Goal: Contribute content: Contribute content

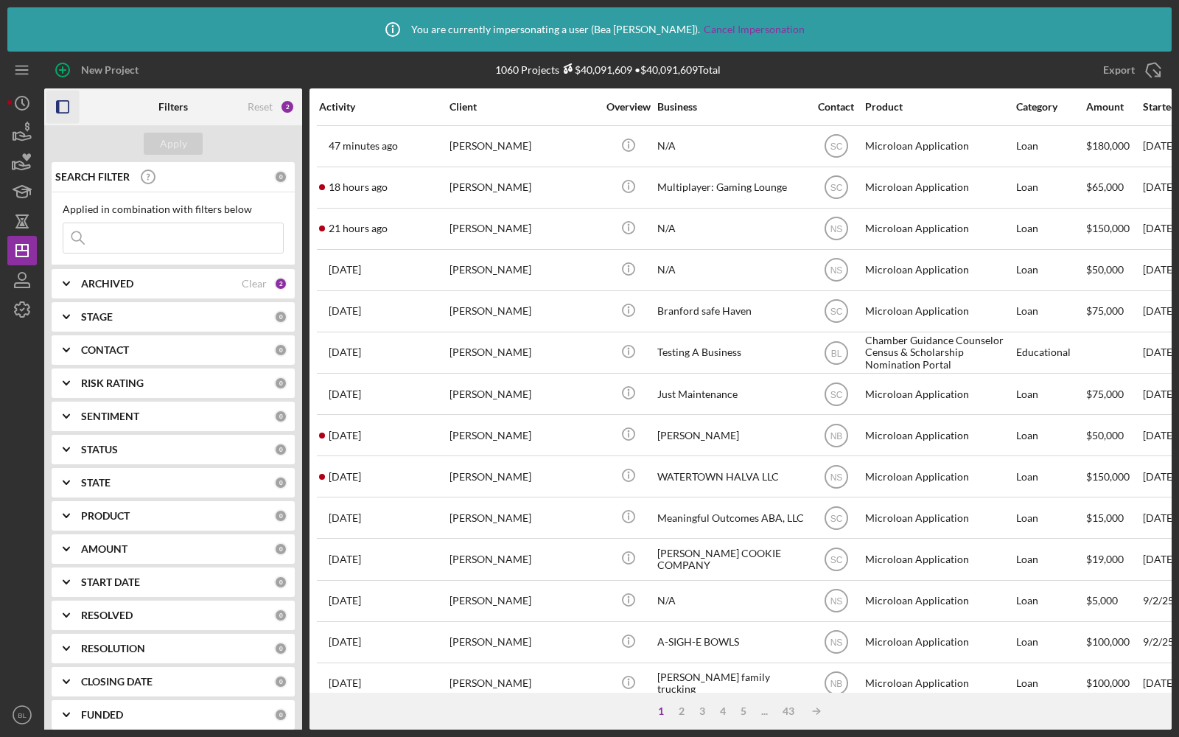
click at [69, 98] on icon "button" at bounding box center [62, 107] width 33 height 33
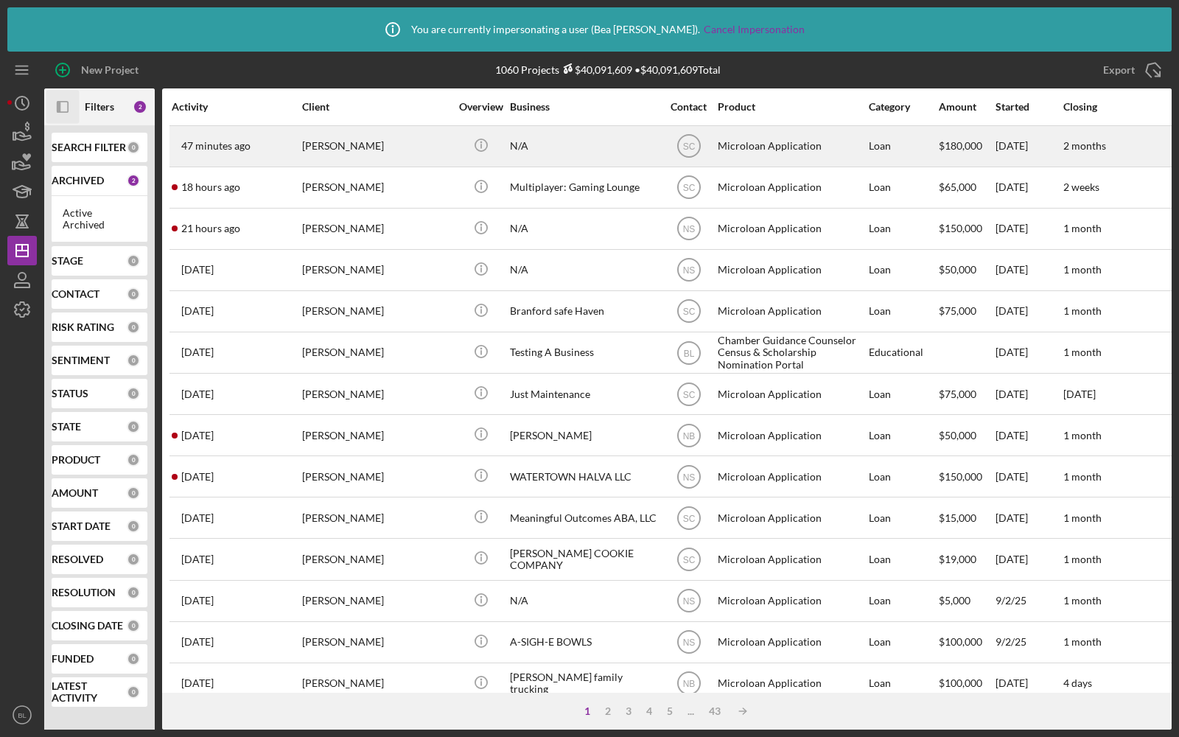
click at [593, 148] on div "N/A" at bounding box center [583, 146] width 147 height 39
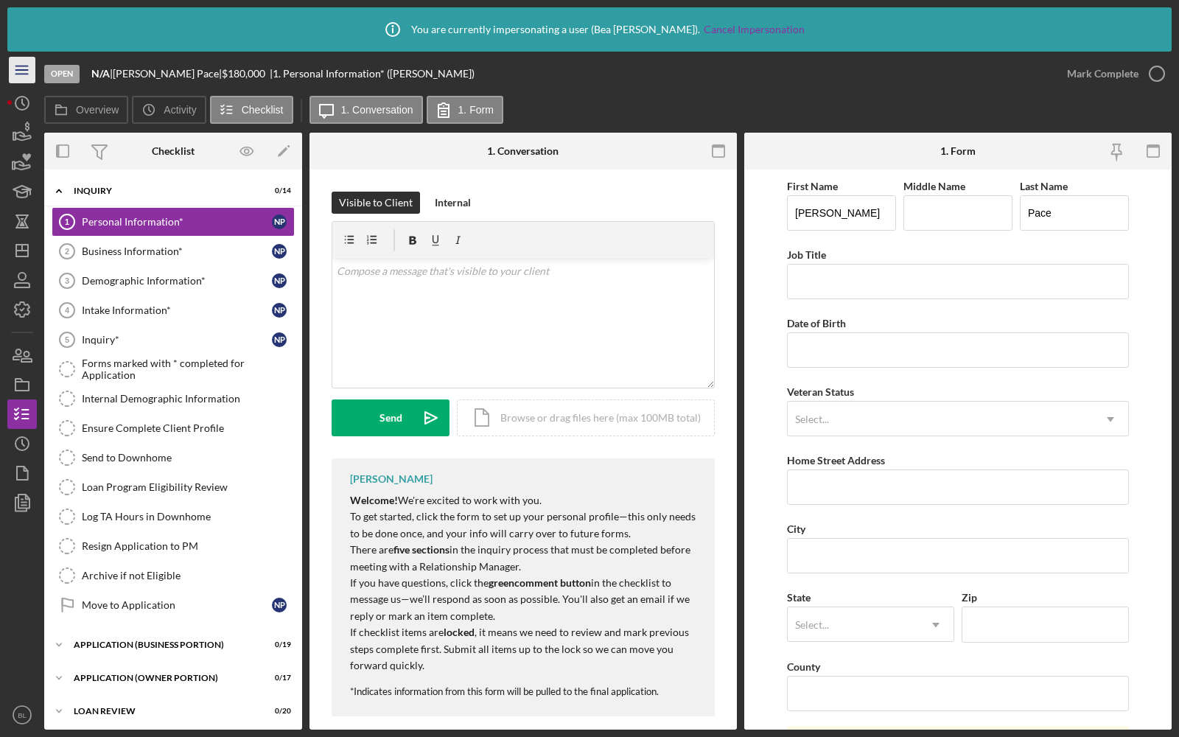
click at [19, 70] on line "button" at bounding box center [21, 70] width 12 height 0
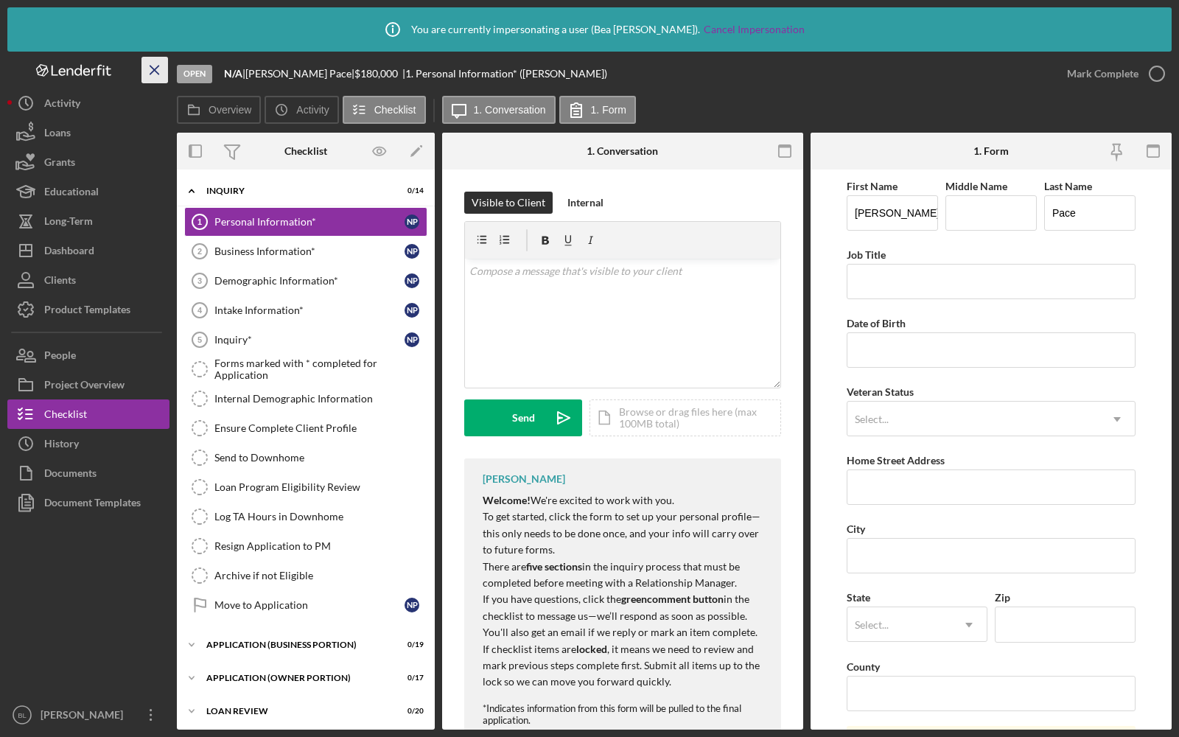
click at [156, 68] on line "button" at bounding box center [154, 70] width 8 height 8
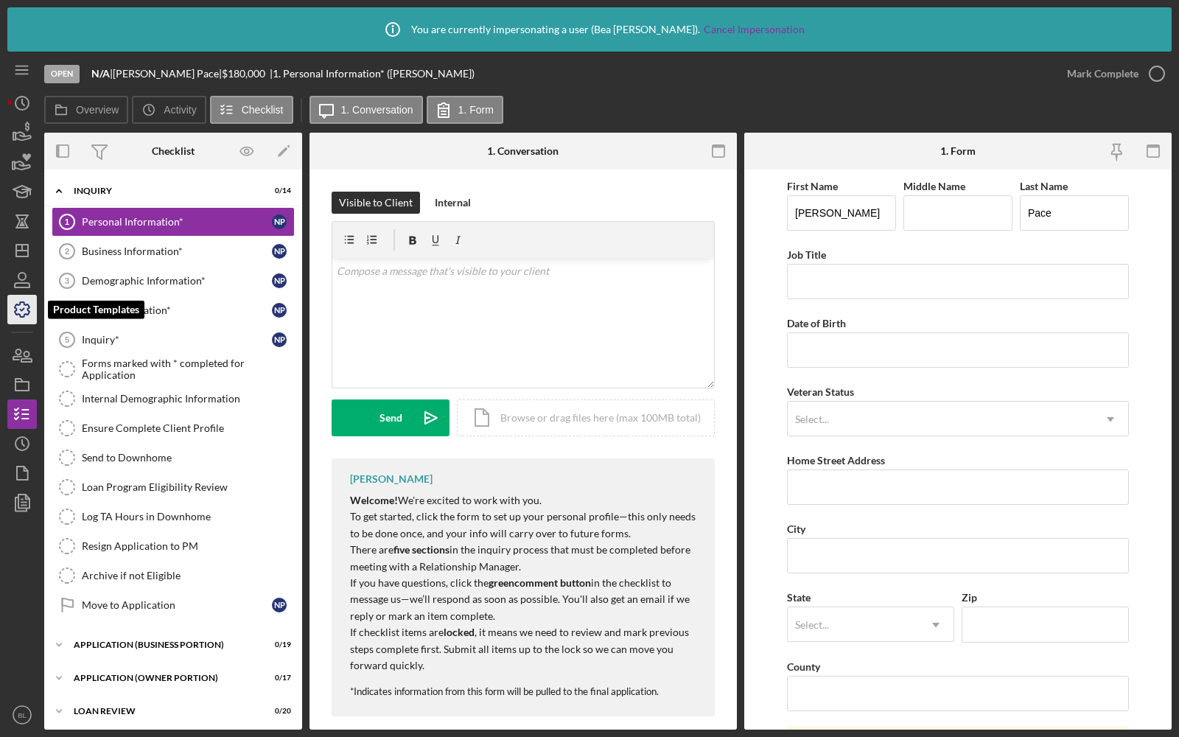
click at [20, 303] on icon "button" at bounding box center [22, 309] width 15 height 15
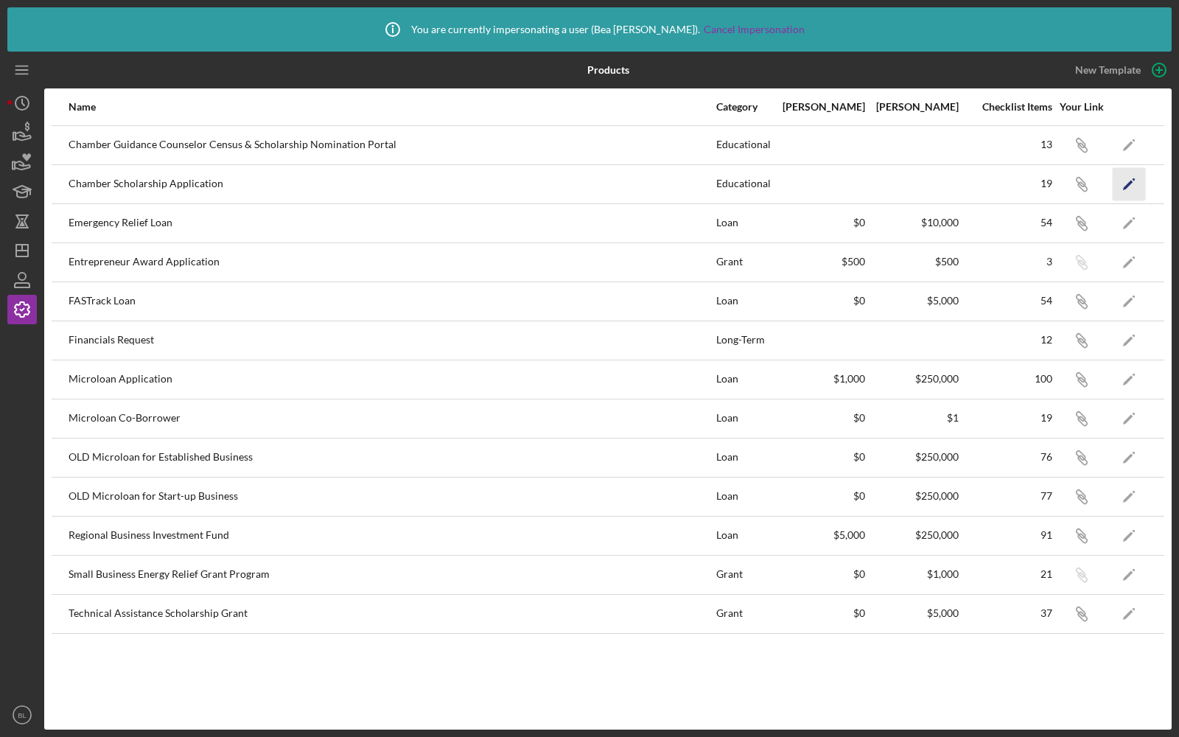
click at [1129, 188] on icon "Icon/Edit" at bounding box center [1129, 183] width 33 height 33
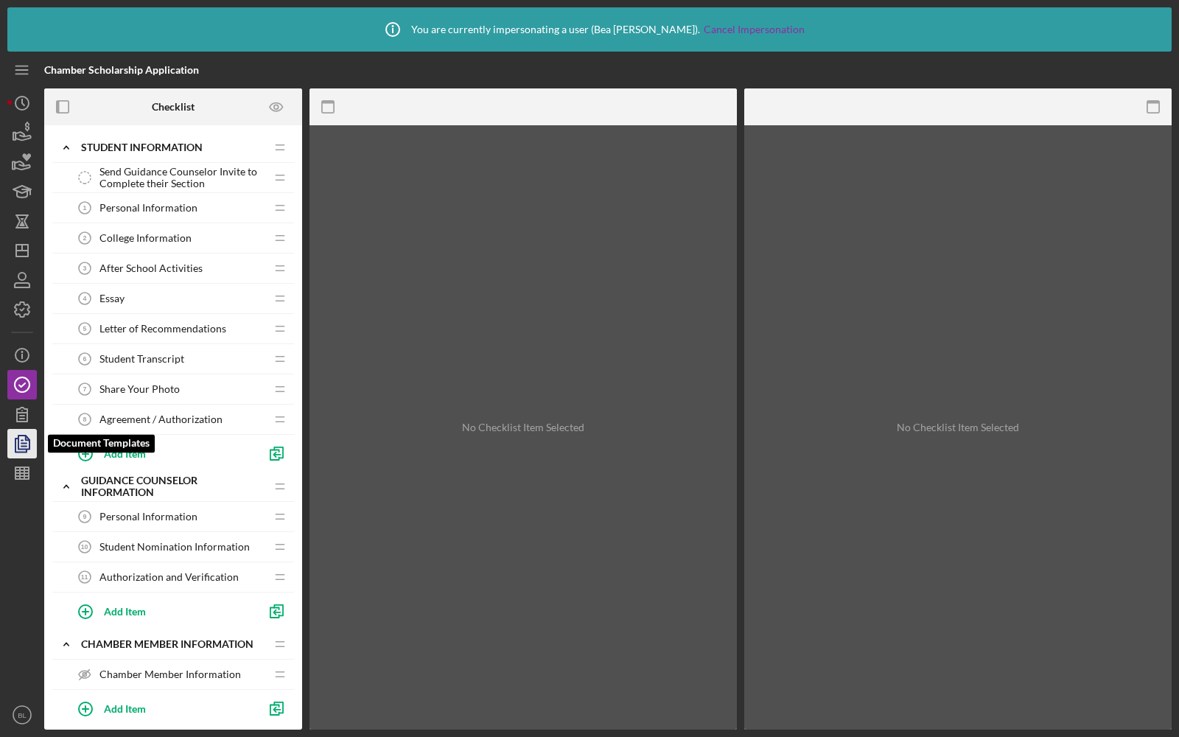
click at [18, 450] on icon "button" at bounding box center [22, 443] width 37 height 37
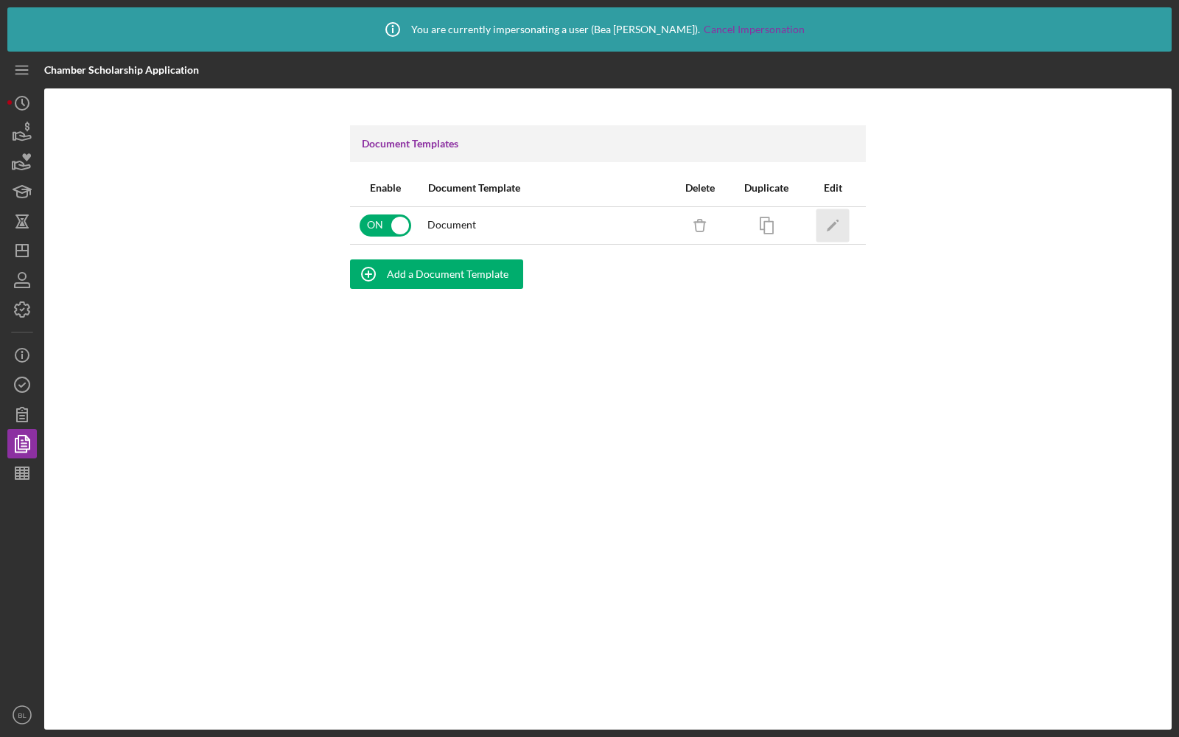
click at [835, 230] on icon "Icon/Edit" at bounding box center [833, 225] width 33 height 33
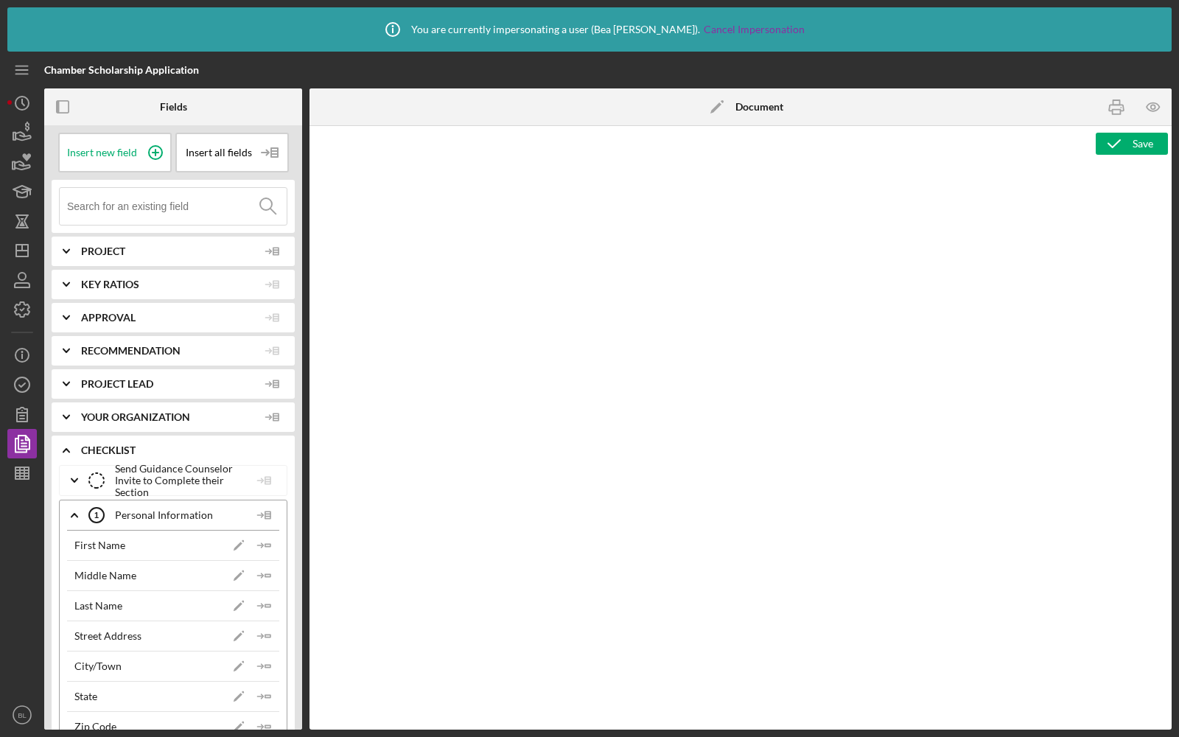
type textarea "<h3 style="text-align: center;"><span style="font-size: 18pt;">CHAMBER SCHOLARS…"
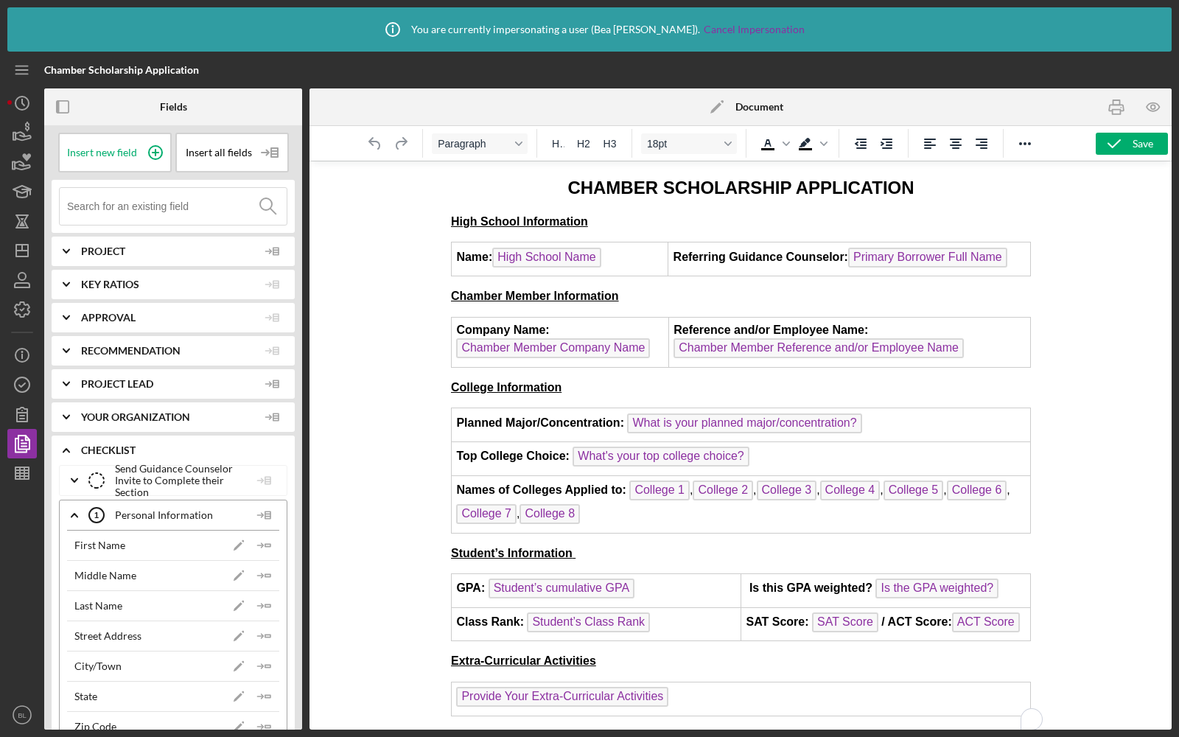
click at [714, 107] on polygon at bounding box center [716, 107] width 11 height 11
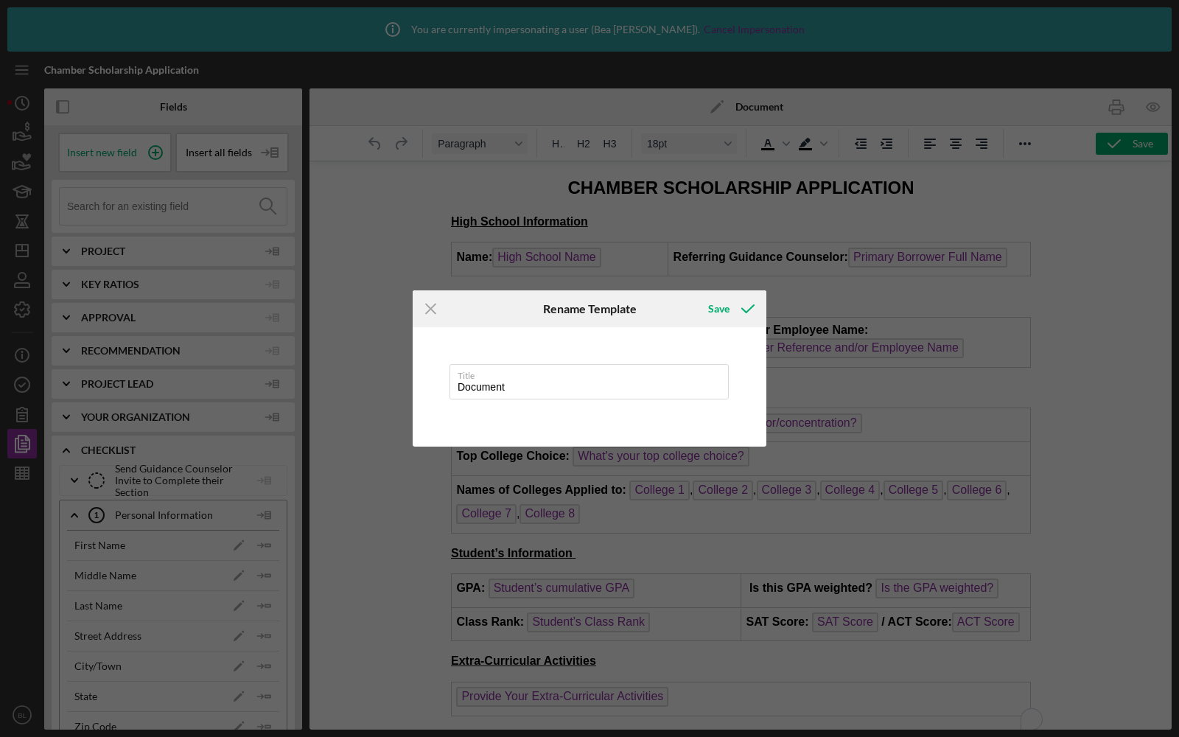
drag, startPoint x: 515, startPoint y: 381, endPoint x: 447, endPoint y: 383, distance: 67.8
click at [447, 383] on div "Title Document" at bounding box center [590, 386] width 354 height 119
click at [431, 313] on icon "Icon/Menu Close" at bounding box center [431, 308] width 37 height 37
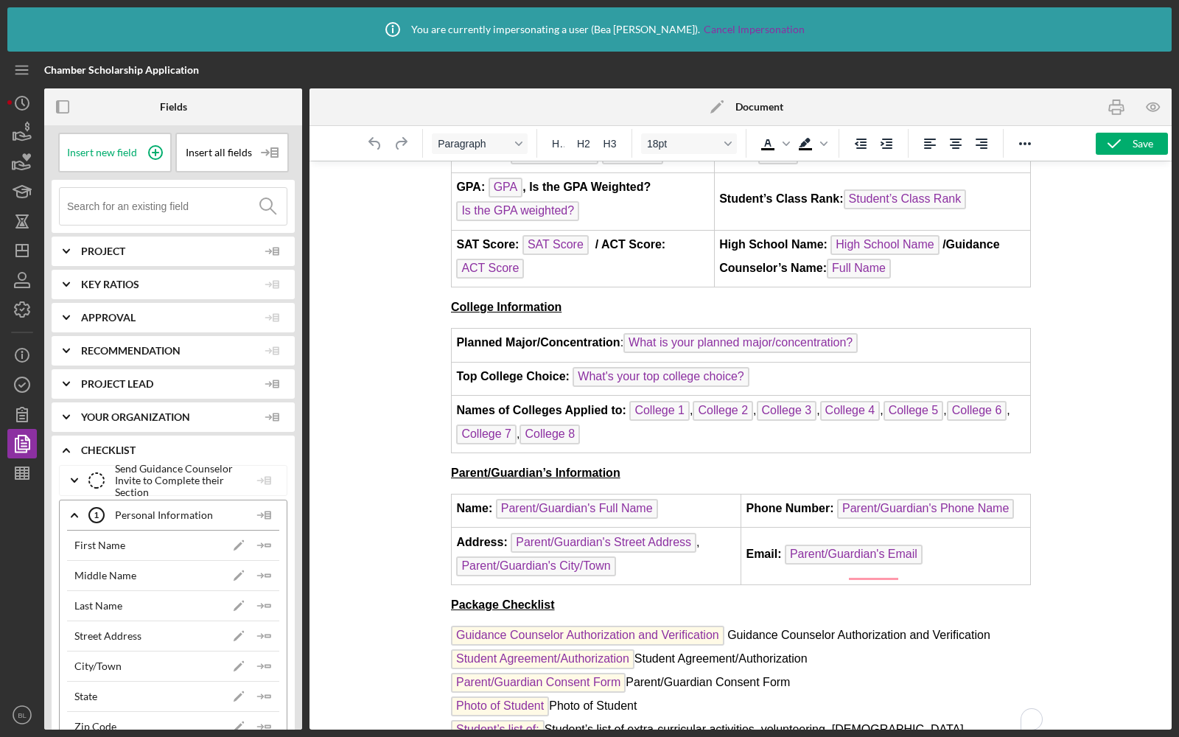
scroll to position [1345, 0]
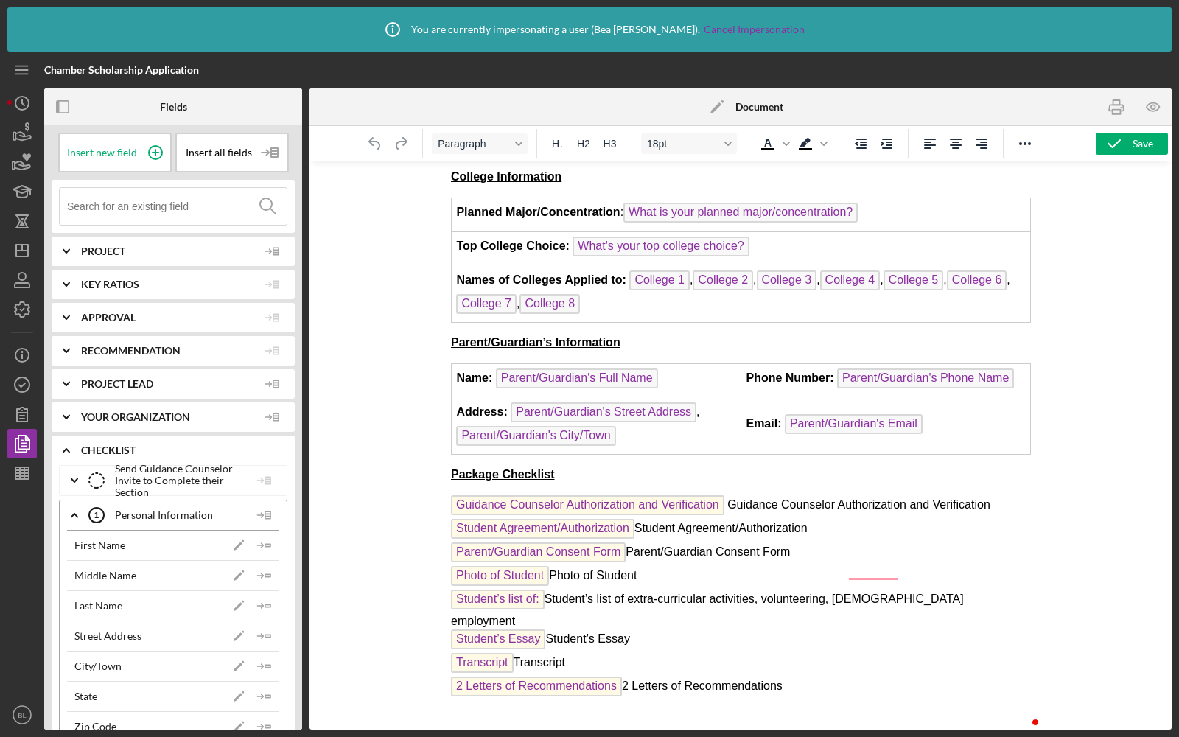
click at [577, 712] on p "To enrich screen reader interactions, please activate Accessibility in Grammarl…" at bounding box center [740, 720] width 580 height 16
click at [827, 638] on p "Guidance Counselor Authorization and Verification Guidance Counselor Authorizat…" at bounding box center [740, 597] width 580 height 205
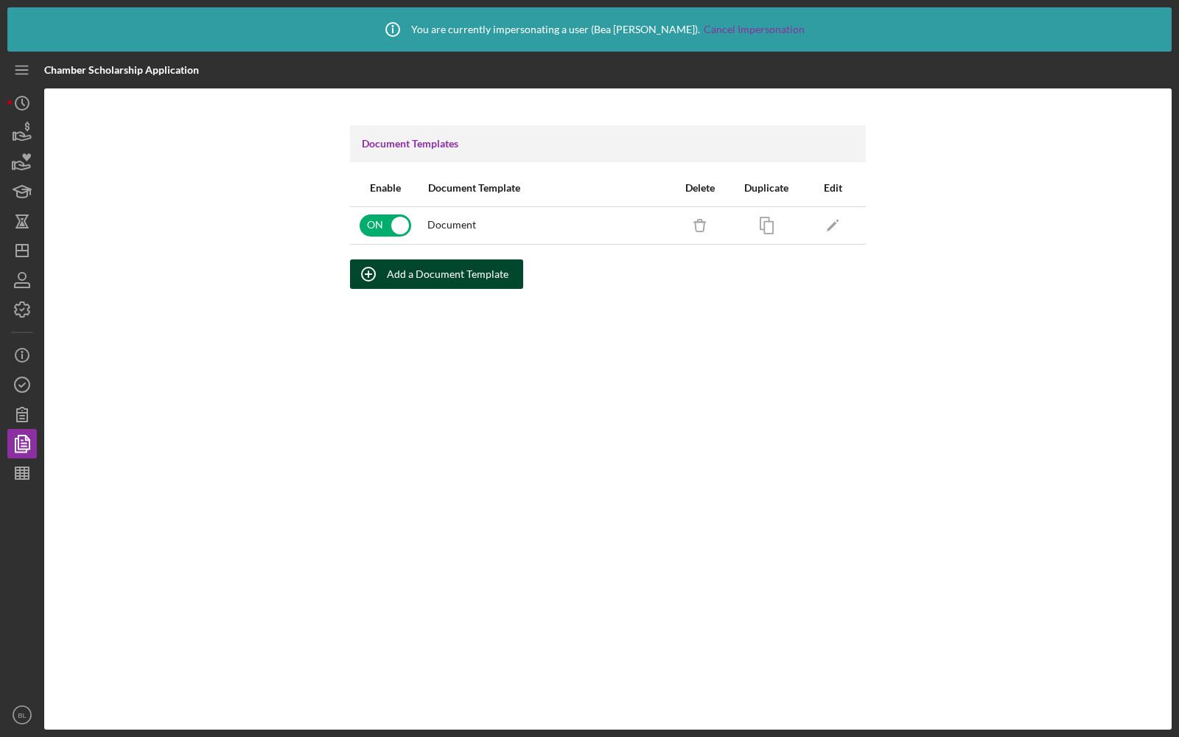
click at [459, 275] on div "Add a Document Template" at bounding box center [448, 273] width 122 height 29
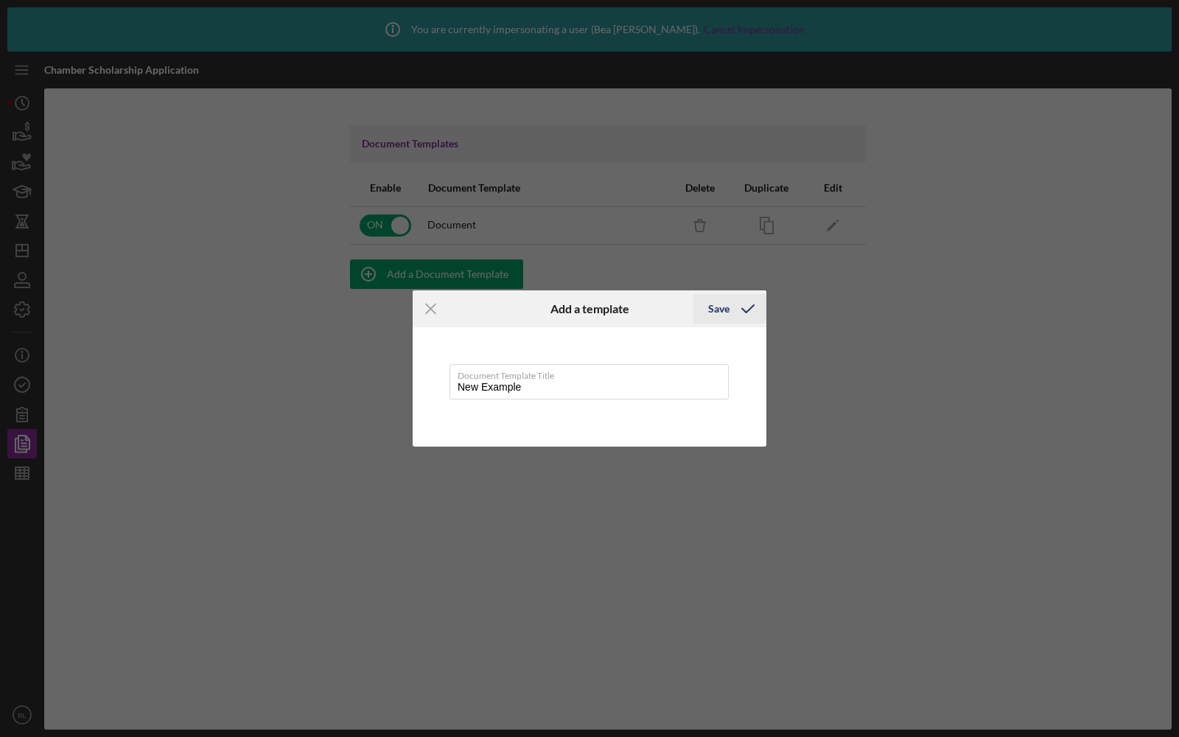
type input "New Example"
click at [738, 304] on icon "submit" at bounding box center [748, 308] width 37 height 37
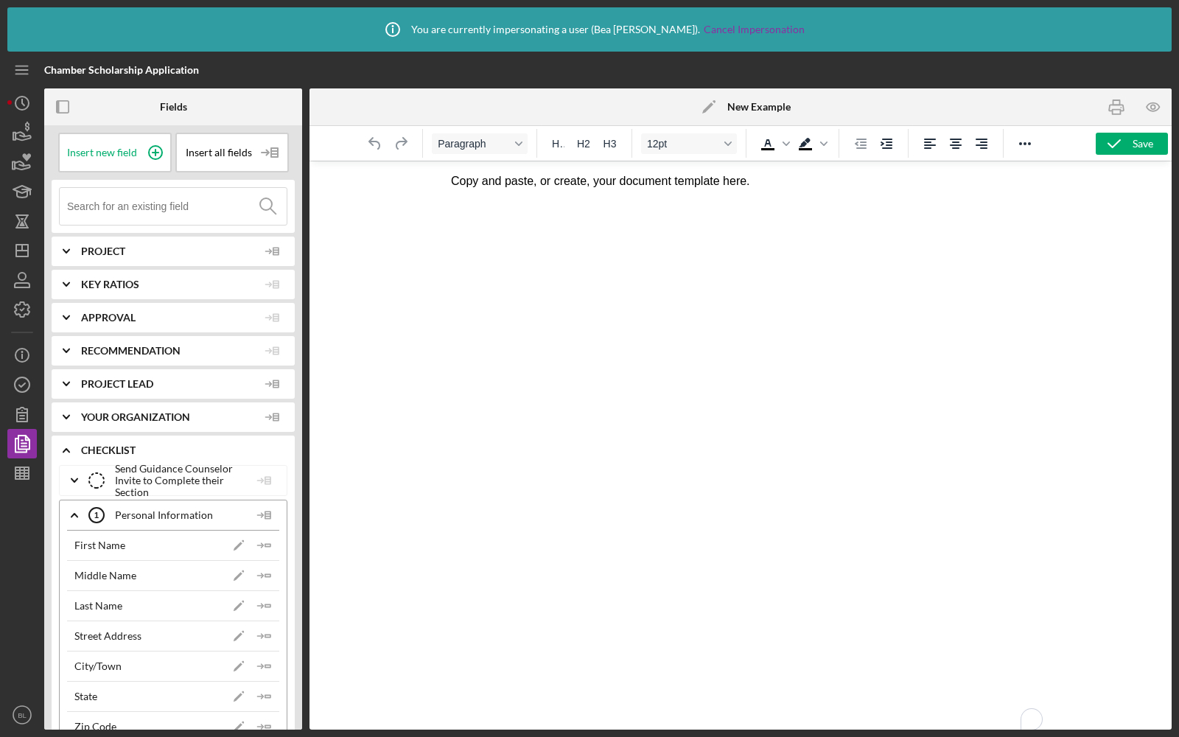
click at [537, 181] on p "Copy and paste, or create, your document template here." at bounding box center [740, 181] width 580 height 16
click at [523, 180] on p "Copy and paste, or create, your document template here." at bounding box center [740, 181] width 580 height 16
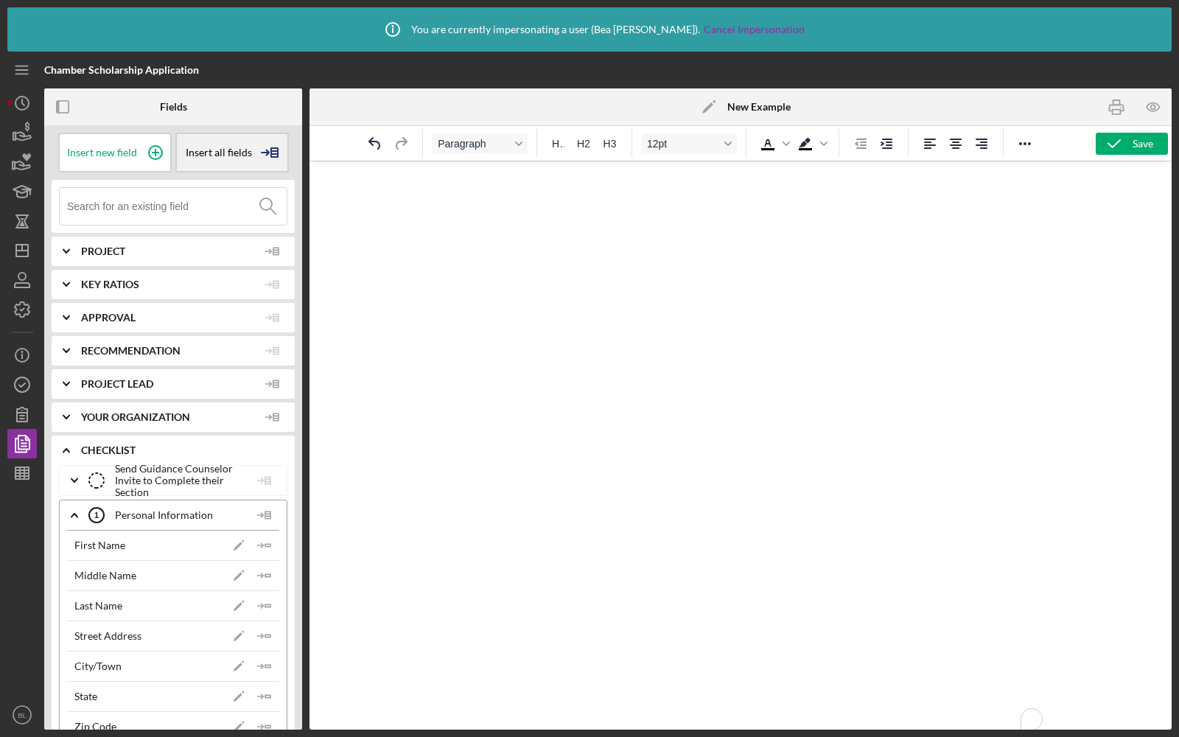
click at [221, 156] on span "Insert all fields" at bounding box center [219, 153] width 66 height 12
click at [209, 226] on div "Insert Table" at bounding box center [229, 225] width 100 height 29
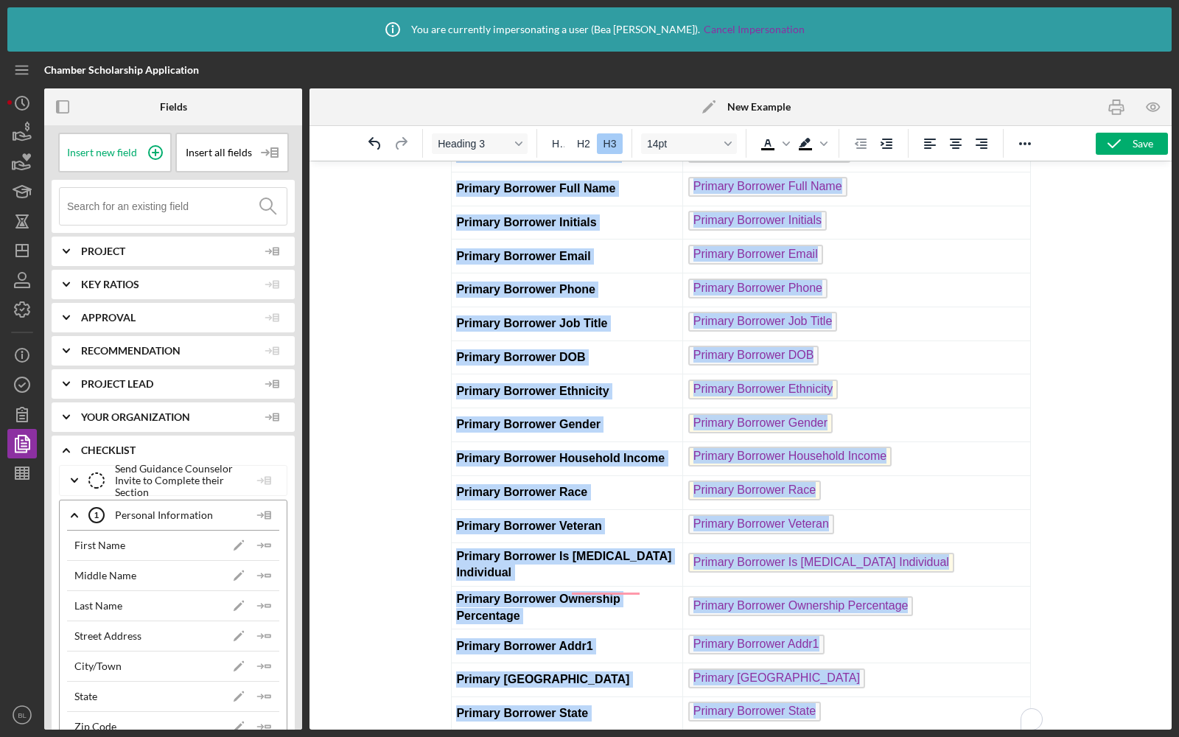
drag, startPoint x: 461, startPoint y: 186, endPoint x: 666, endPoint y: 734, distance: 585.5
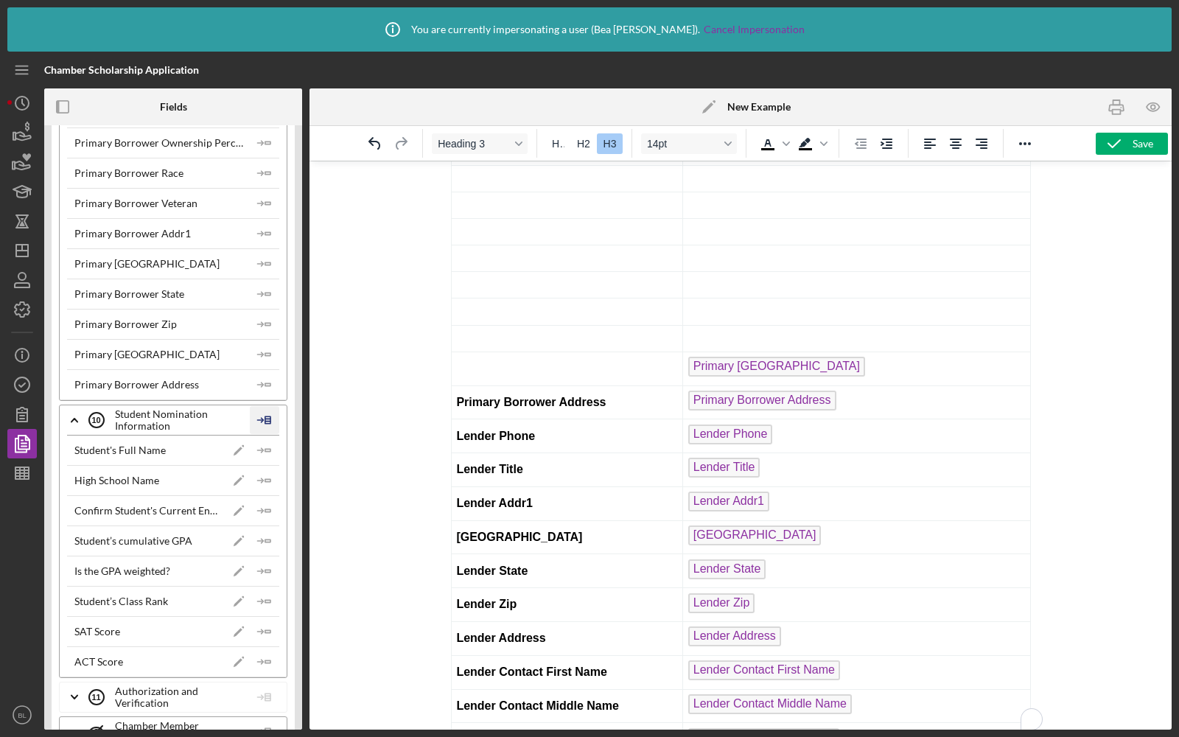
click at [261, 402] on icon at bounding box center [264, 420] width 29 height 37
click at [274, 464] on div "Insert Table" at bounding box center [288, 465] width 67 height 29
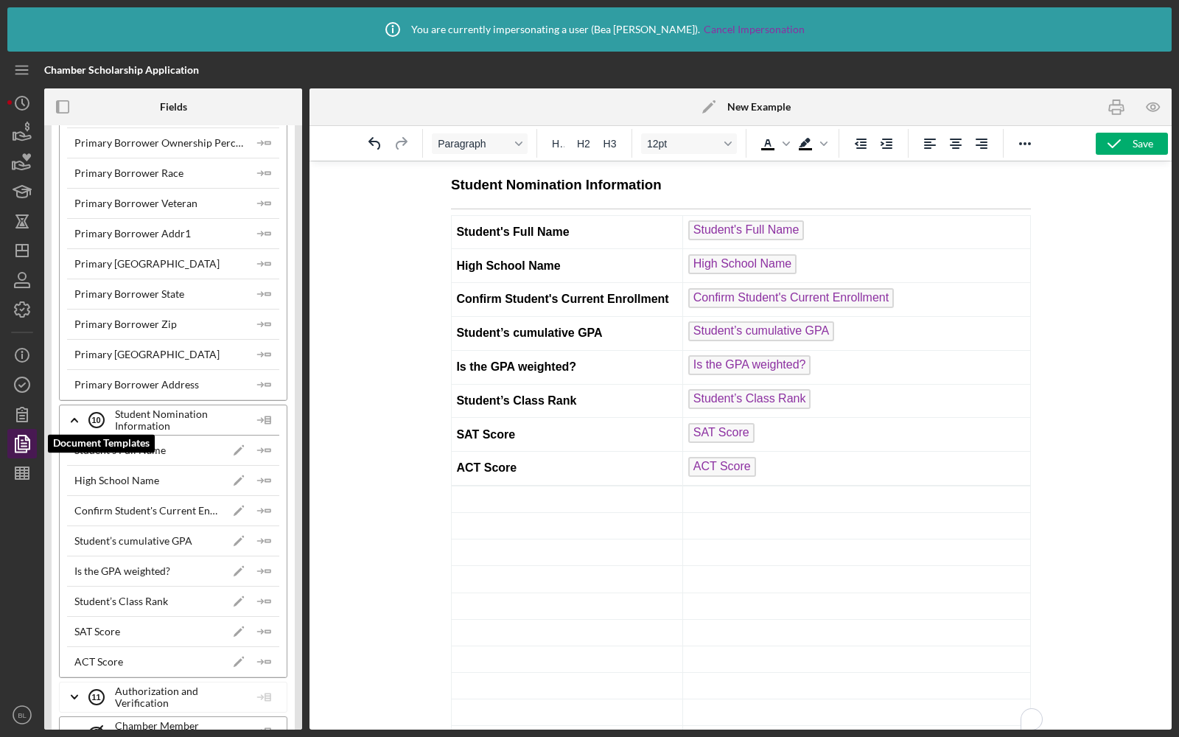
click at [25, 445] on icon "button" at bounding box center [23, 444] width 5 height 6
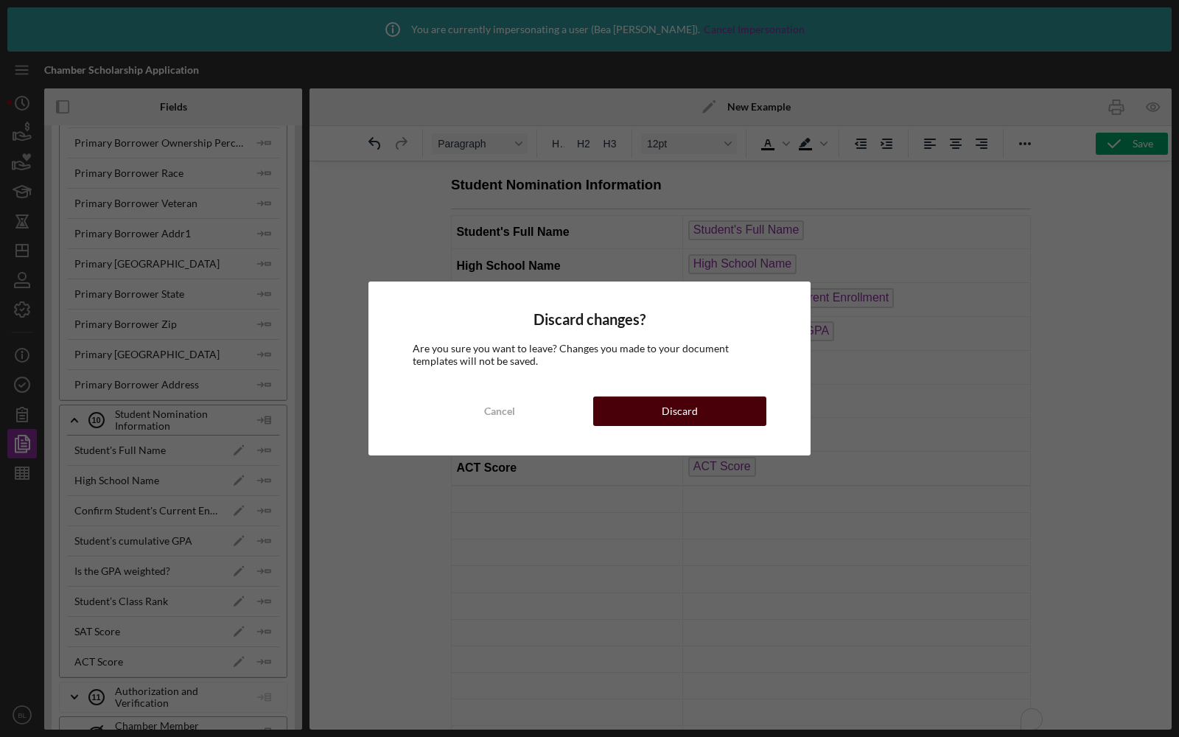
click at [670, 401] on div "Discard" at bounding box center [680, 411] width 36 height 29
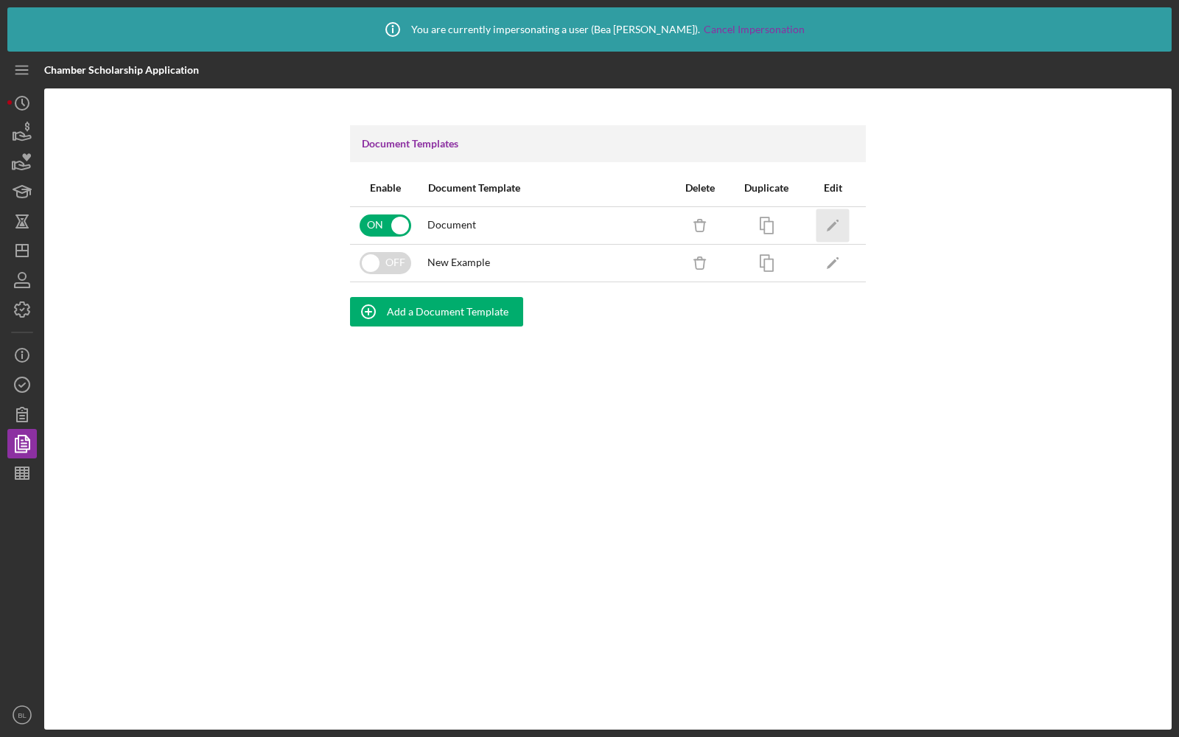
click at [834, 222] on polygon "button" at bounding box center [832, 226] width 10 height 10
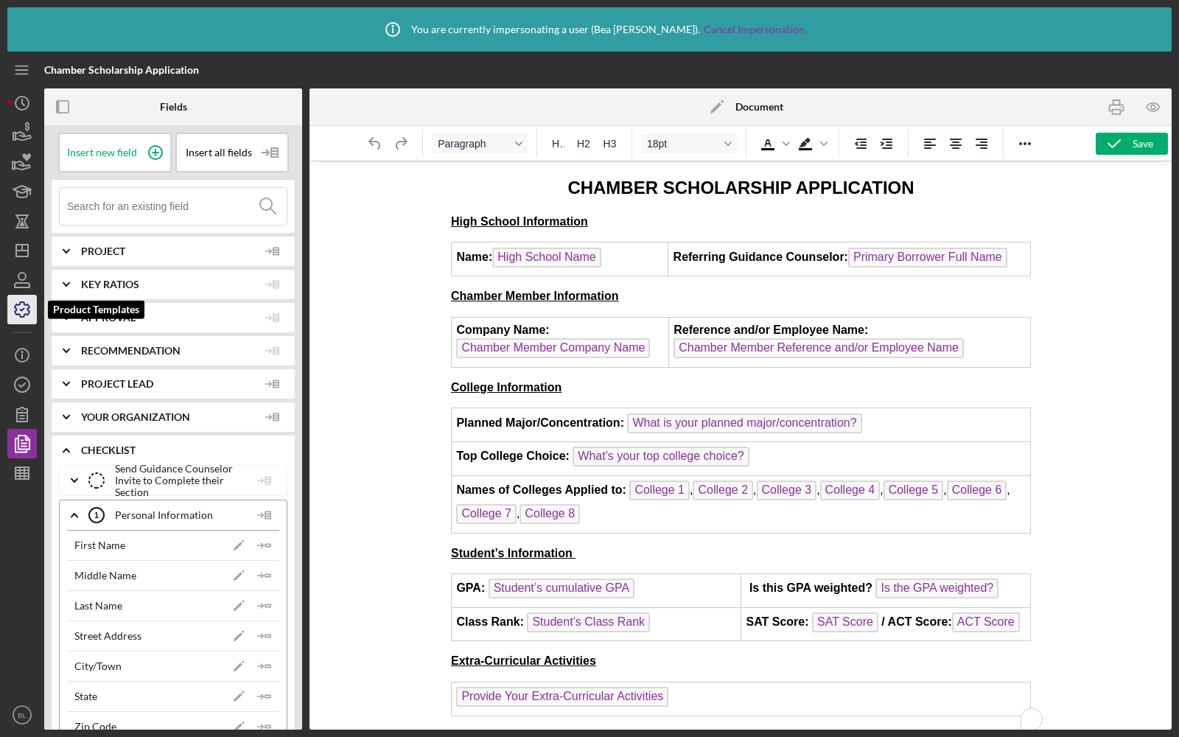
click at [15, 308] on icon "button" at bounding box center [22, 309] width 15 height 15
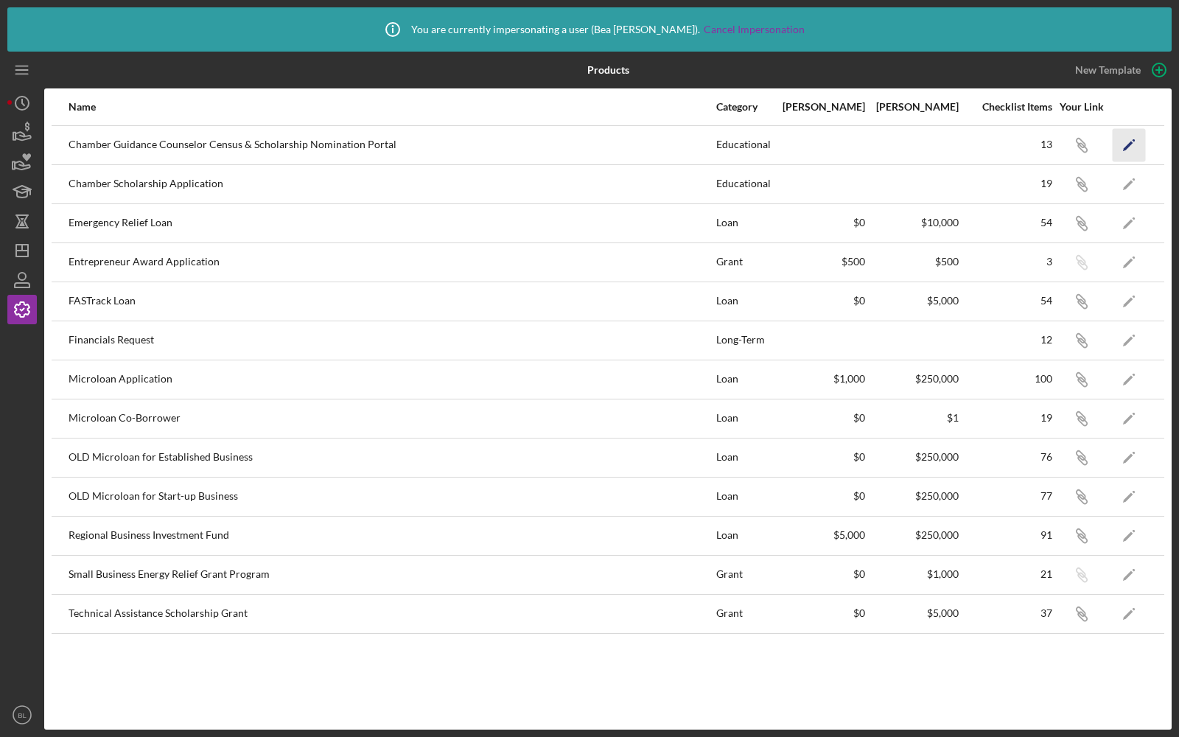
click at [1127, 147] on polygon "button" at bounding box center [1128, 146] width 10 height 10
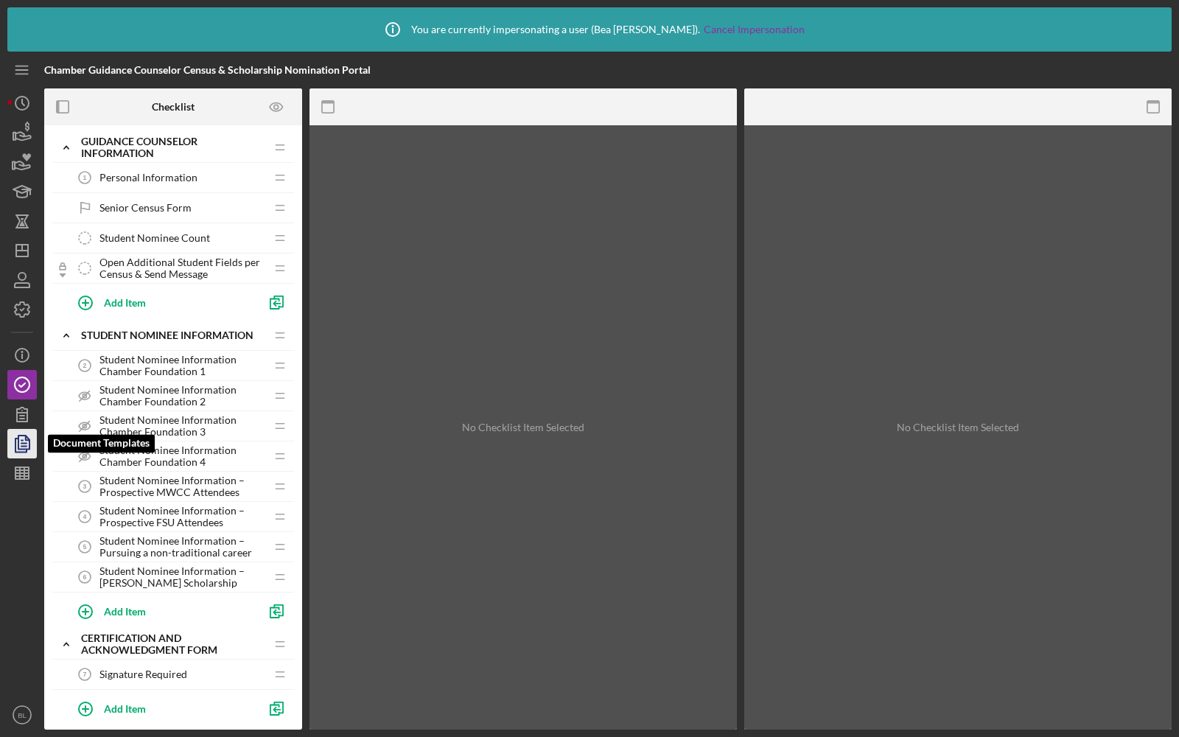
click at [27, 444] on icon "button" at bounding box center [22, 443] width 37 height 37
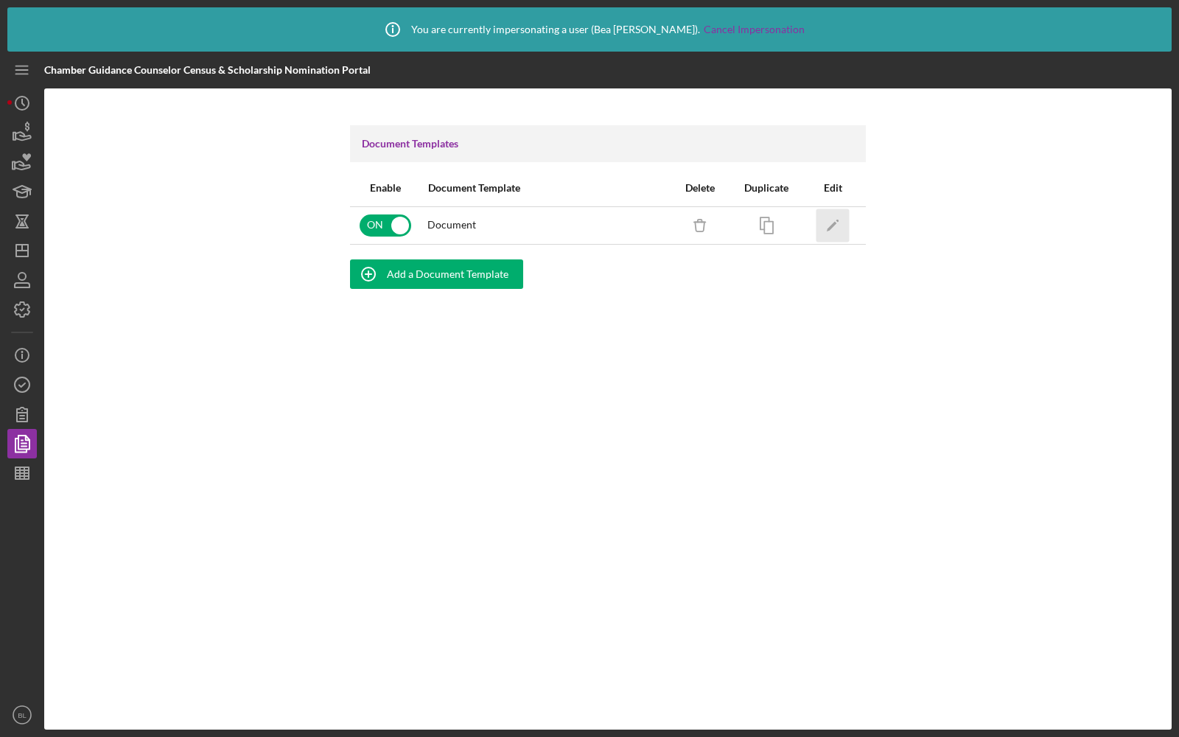
click at [837, 227] on icon "Icon/Edit" at bounding box center [833, 225] width 33 height 33
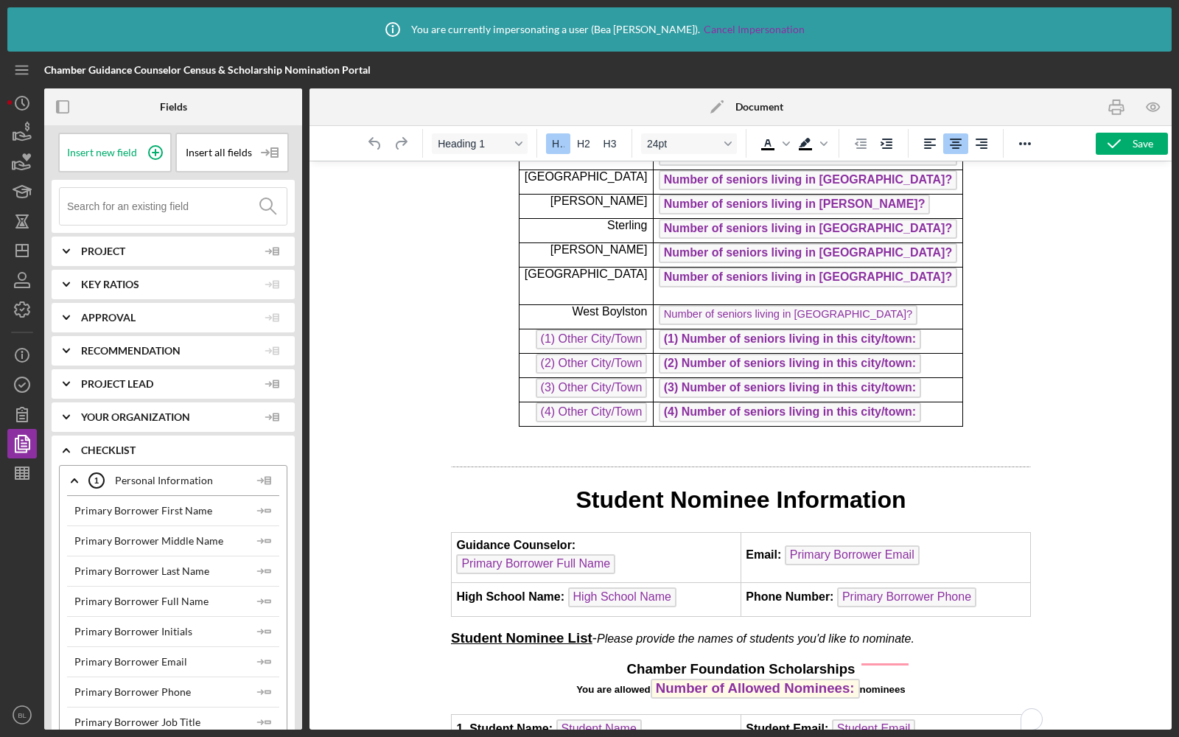
click at [885, 305] on p "Number of seniors living in [GEOGRAPHIC_DATA]?" at bounding box center [807, 317] width 299 height 24
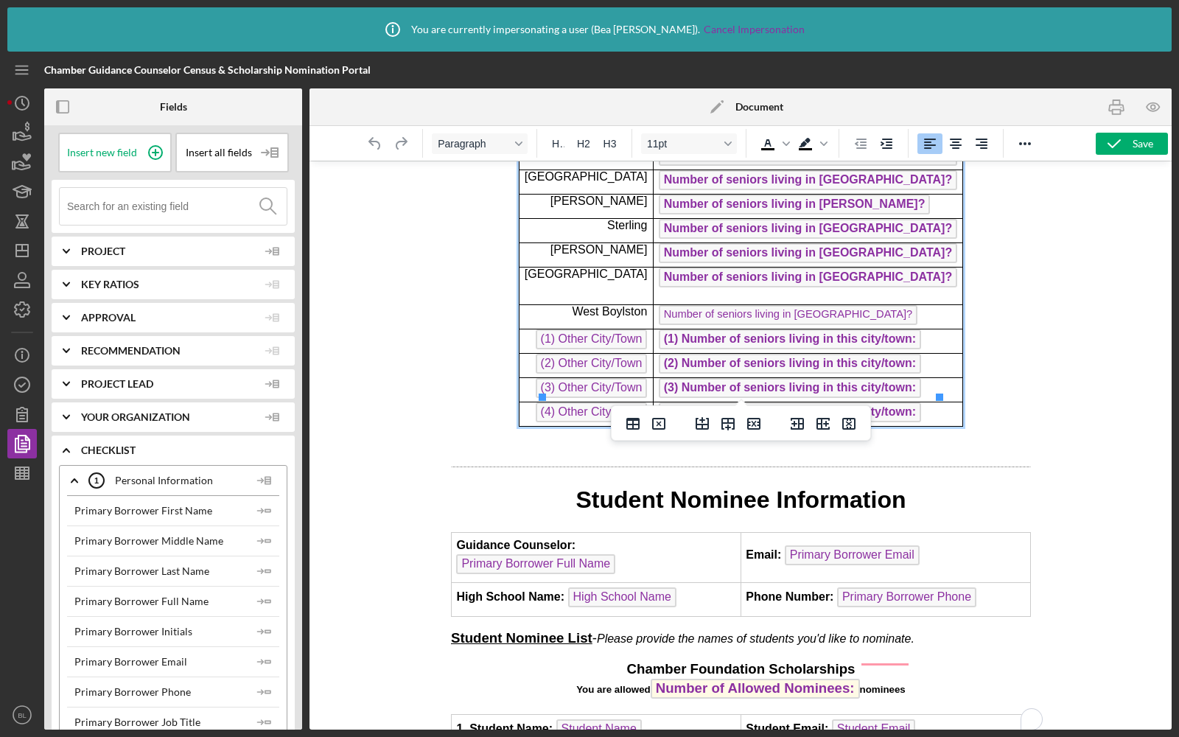
click at [687, 305] on span "Number of seniors living in [GEOGRAPHIC_DATA]?" at bounding box center [787, 315] width 259 height 20
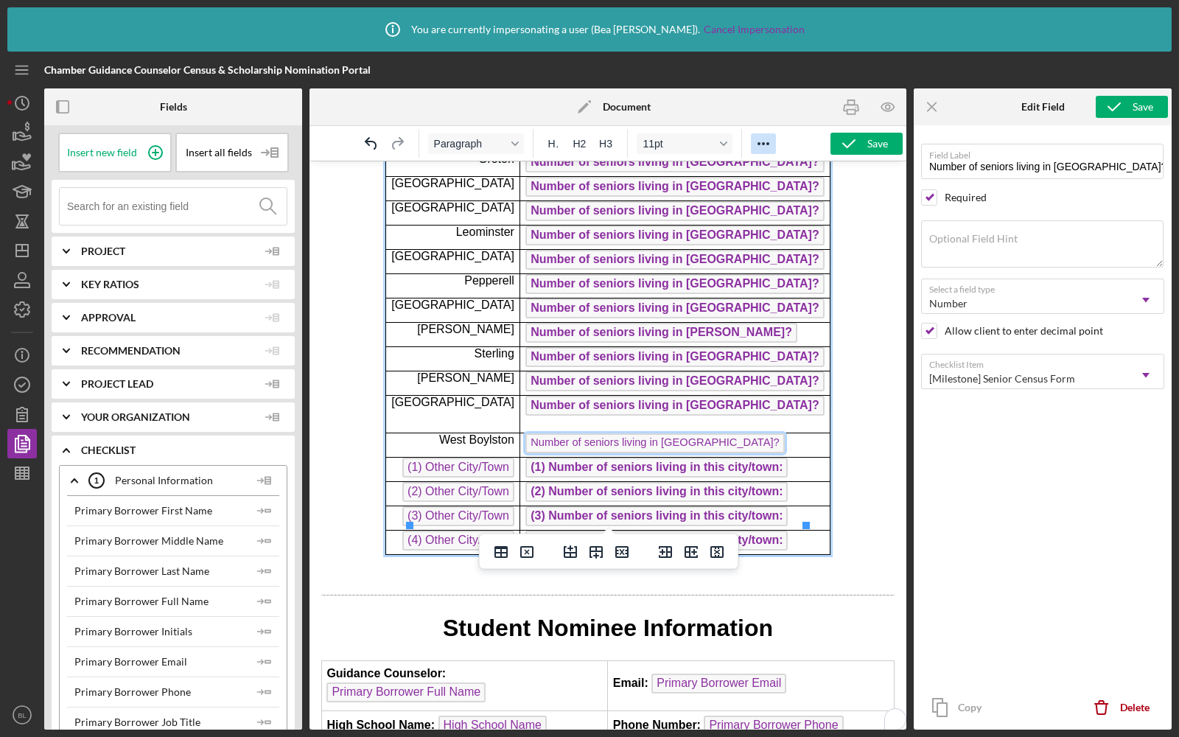
click at [770, 145] on icon "Reveal or hide additional toolbar items" at bounding box center [764, 144] width 18 height 18
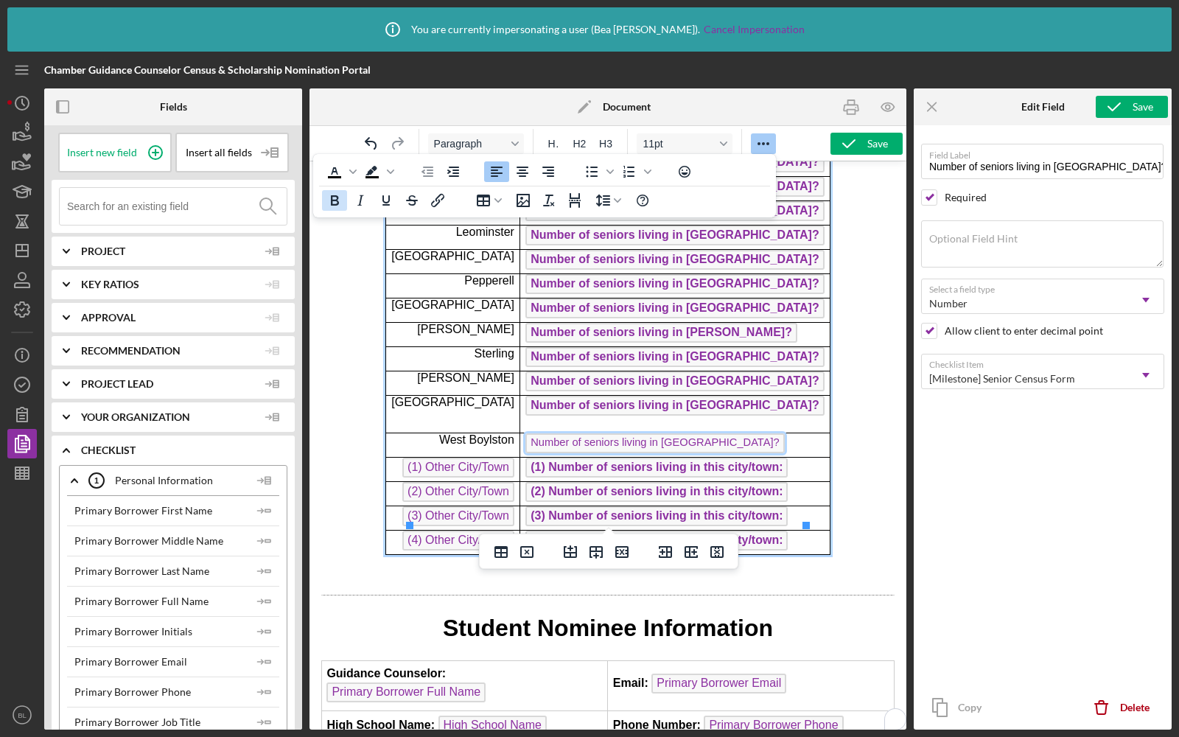
click at [339, 200] on icon "Bold" at bounding box center [335, 201] width 18 height 18
click at [757, 142] on icon "Reveal or hide additional toolbar items" at bounding box center [764, 144] width 18 height 18
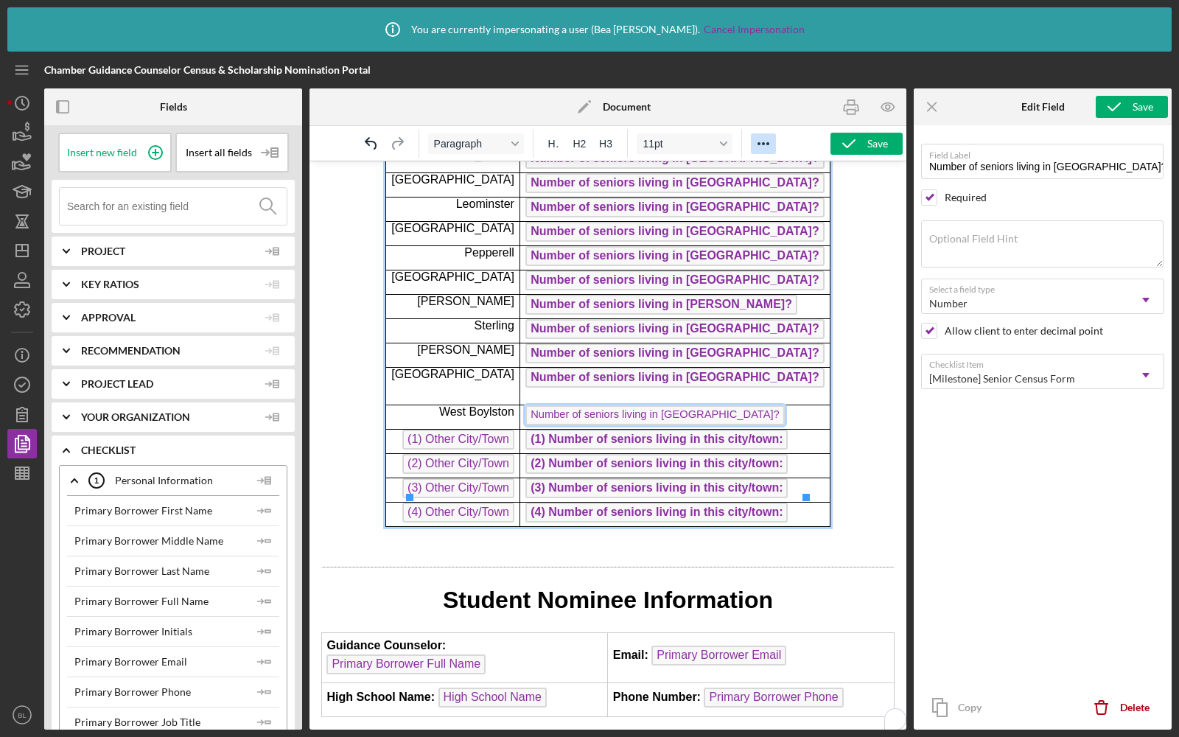
click at [760, 136] on icon "Reveal or hide additional toolbar items" at bounding box center [764, 144] width 18 height 18
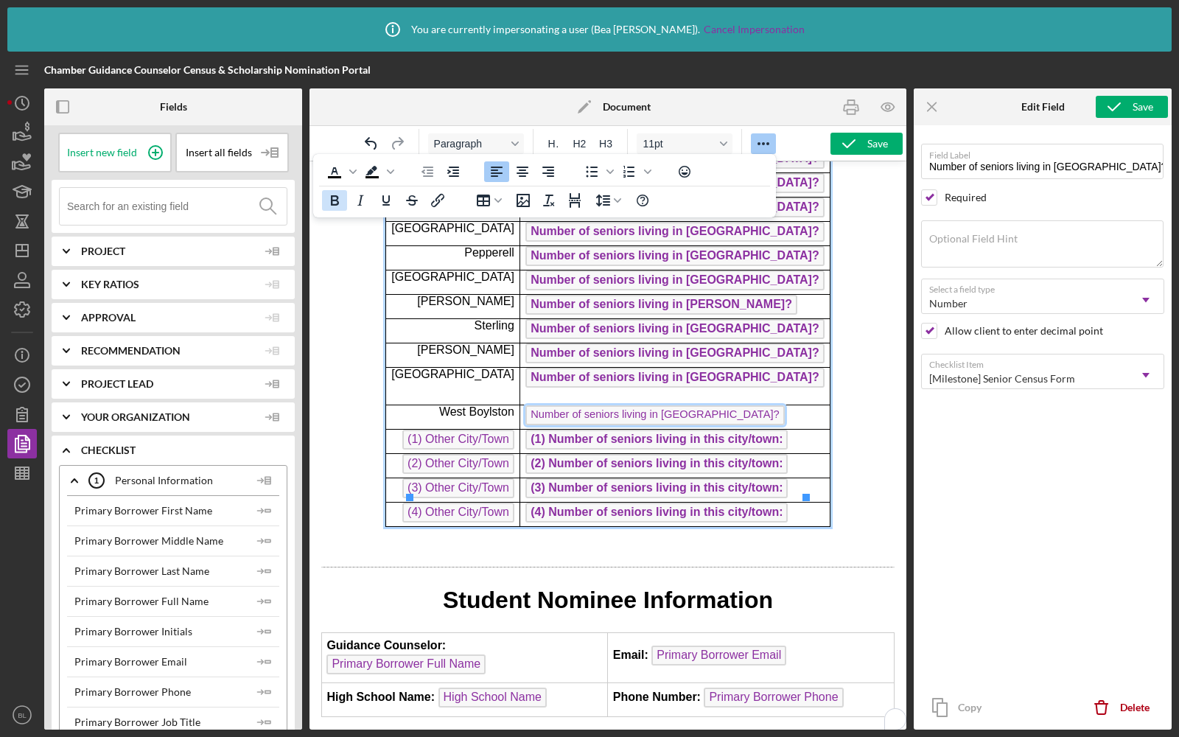
click at [331, 198] on icon "Bold" at bounding box center [335, 200] width 8 height 10
click at [768, 405] on p "Number of seniors living in [GEOGRAPHIC_DATA]?" at bounding box center [675, 417] width 299 height 24
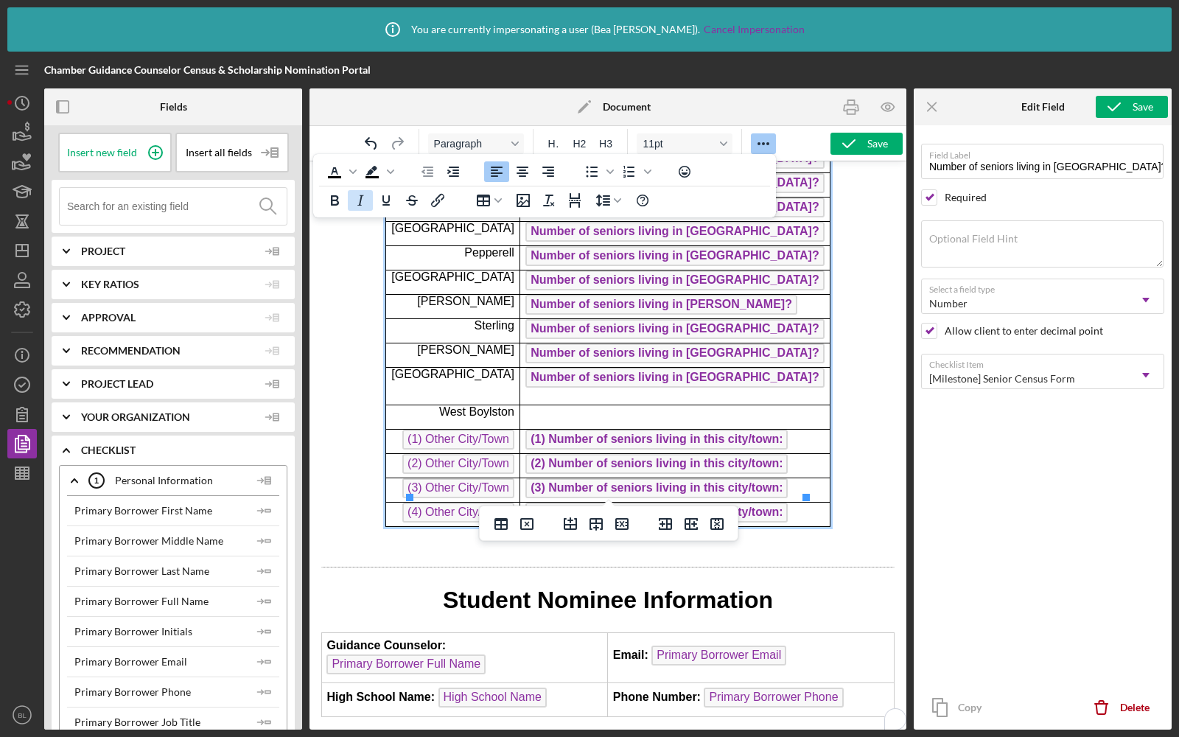
click at [348, 195] on button "Italic" at bounding box center [360, 200] width 25 height 21
click at [355, 199] on icon "Italic" at bounding box center [360, 201] width 18 height 18
click at [334, 199] on icon "Bold" at bounding box center [335, 200] width 8 height 10
click at [123, 202] on input at bounding box center [177, 206] width 220 height 37
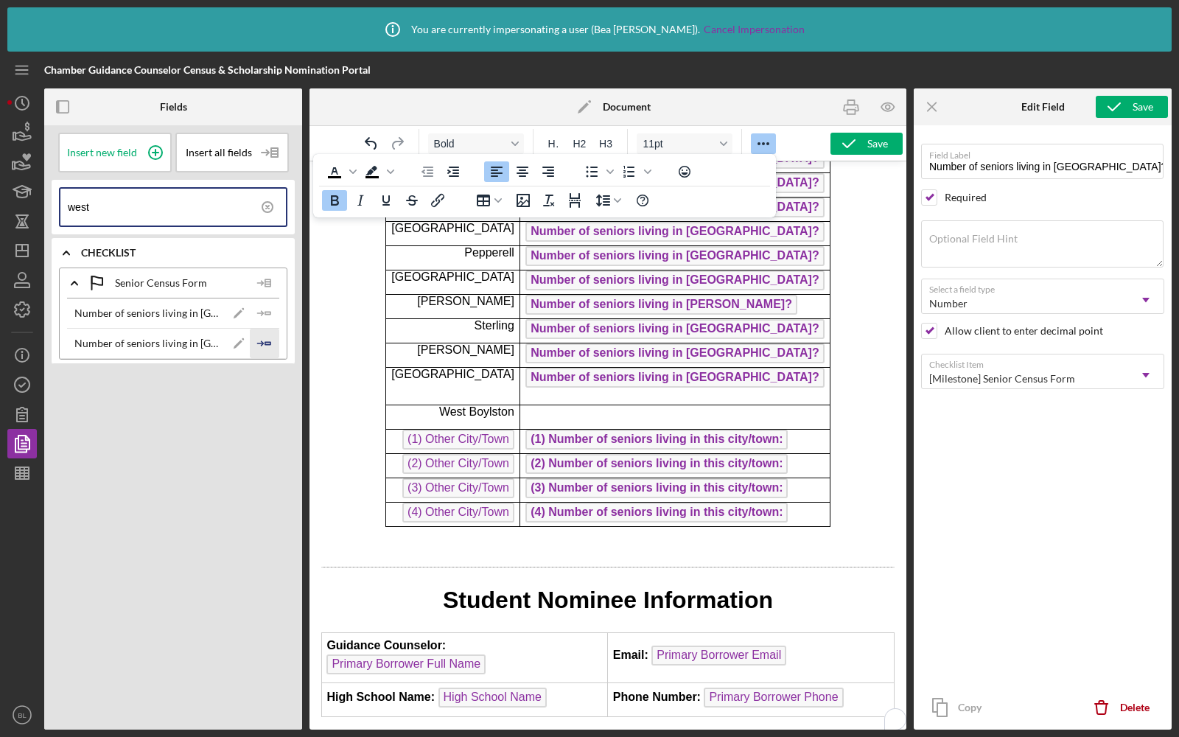
type input "west"
click at [269, 344] on icon "Icon/Insert Field" at bounding box center [264, 343] width 29 height 29
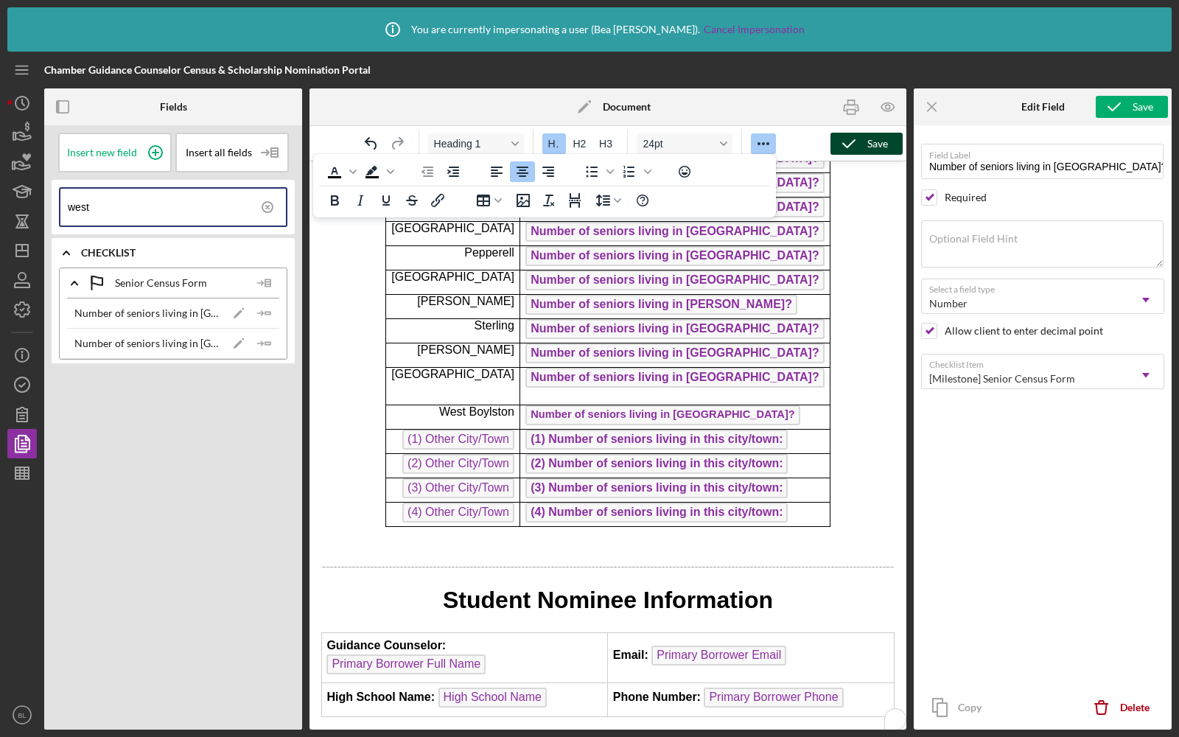
click at [851, 137] on icon "button" at bounding box center [849, 143] width 37 height 37
click at [855, 141] on icon "button" at bounding box center [849, 143] width 37 height 37
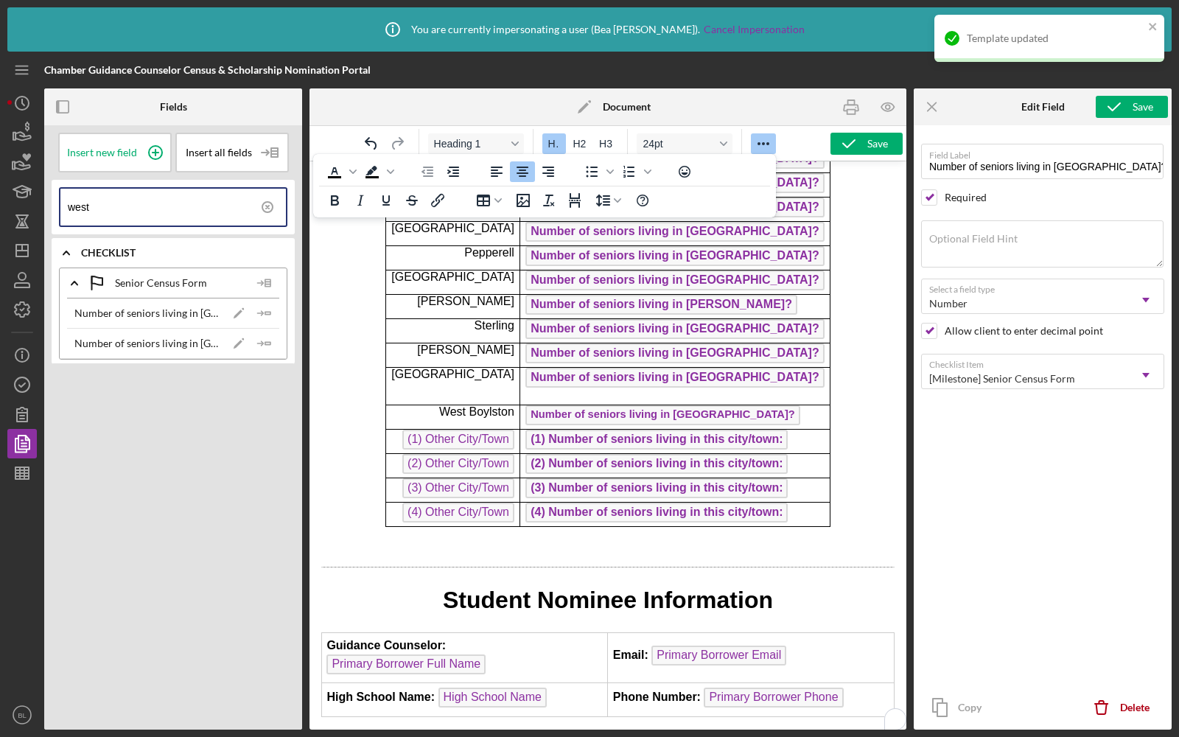
click at [767, 144] on icon "Reveal or hide additional toolbar items" at bounding box center [764, 143] width 12 height 3
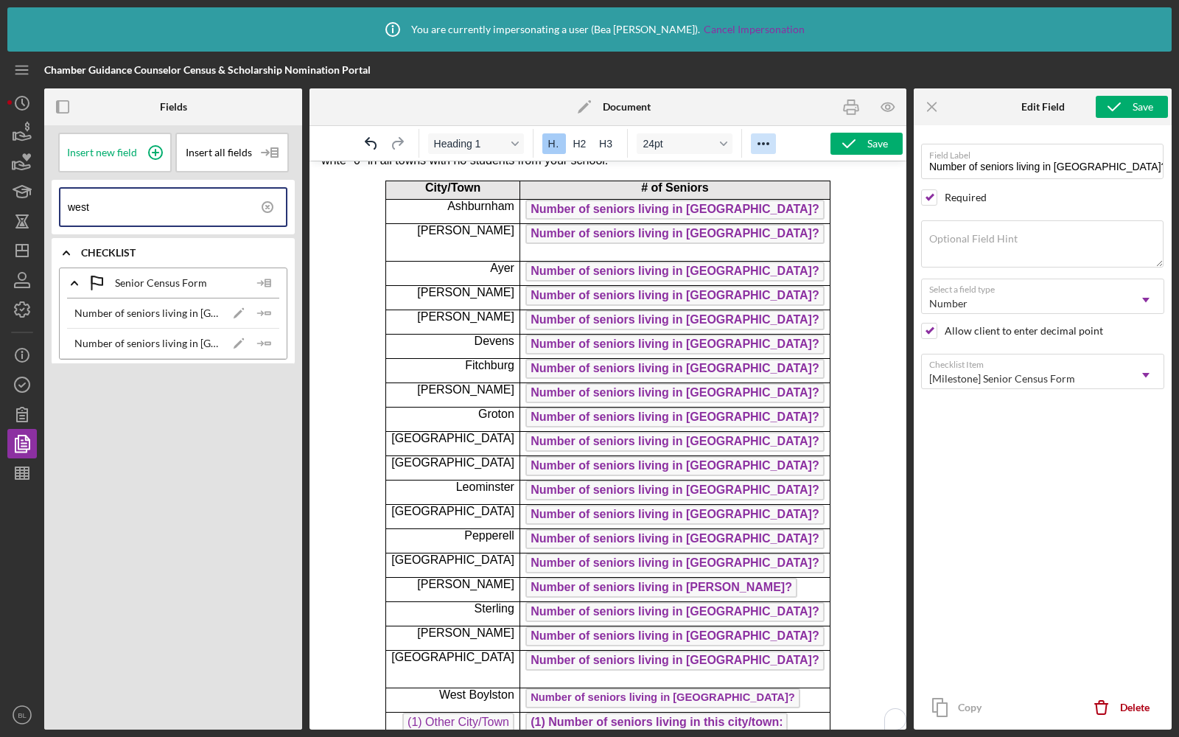
scroll to position [261, 0]
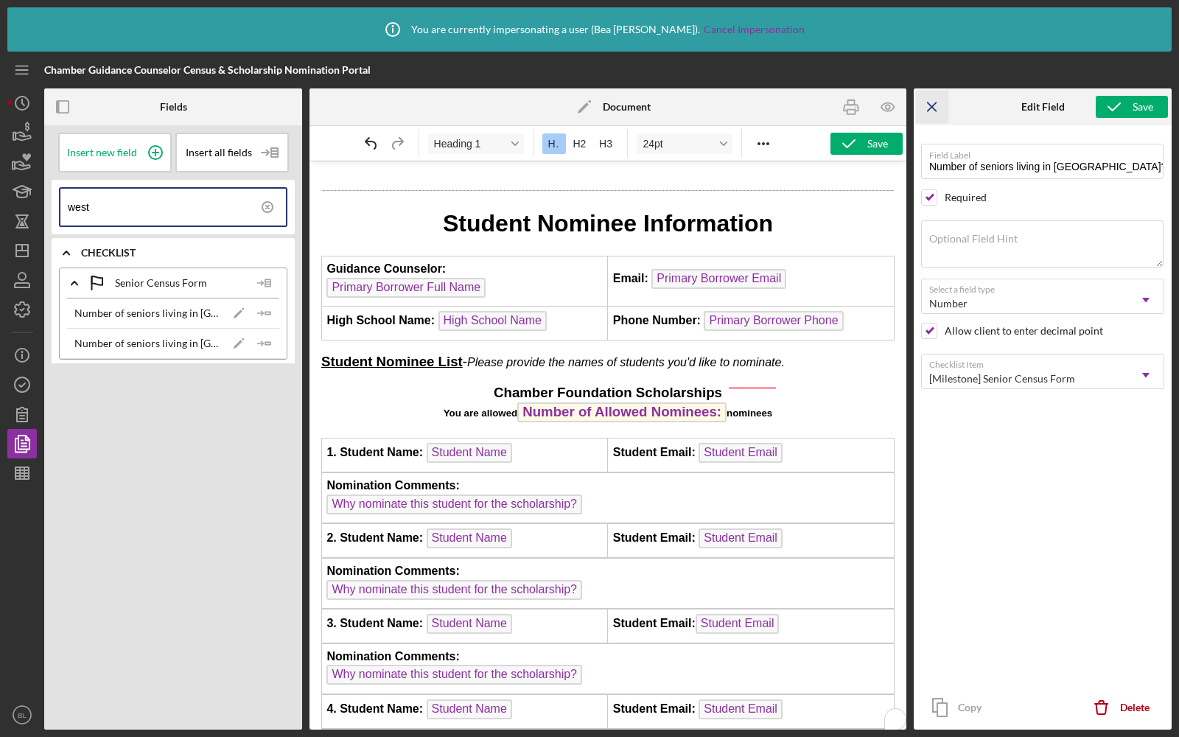
click at [933, 114] on icon "Icon/Menu Close" at bounding box center [932, 107] width 33 height 33
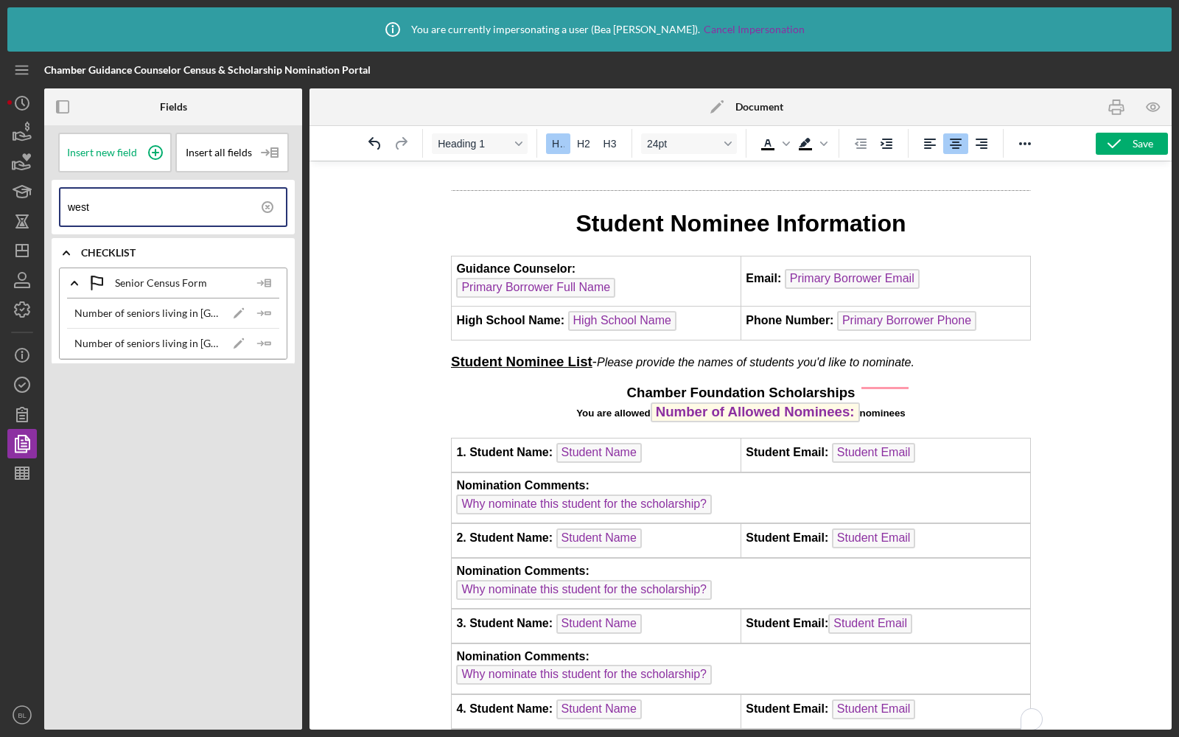
click at [266, 208] on icon at bounding box center [267, 207] width 3 height 3
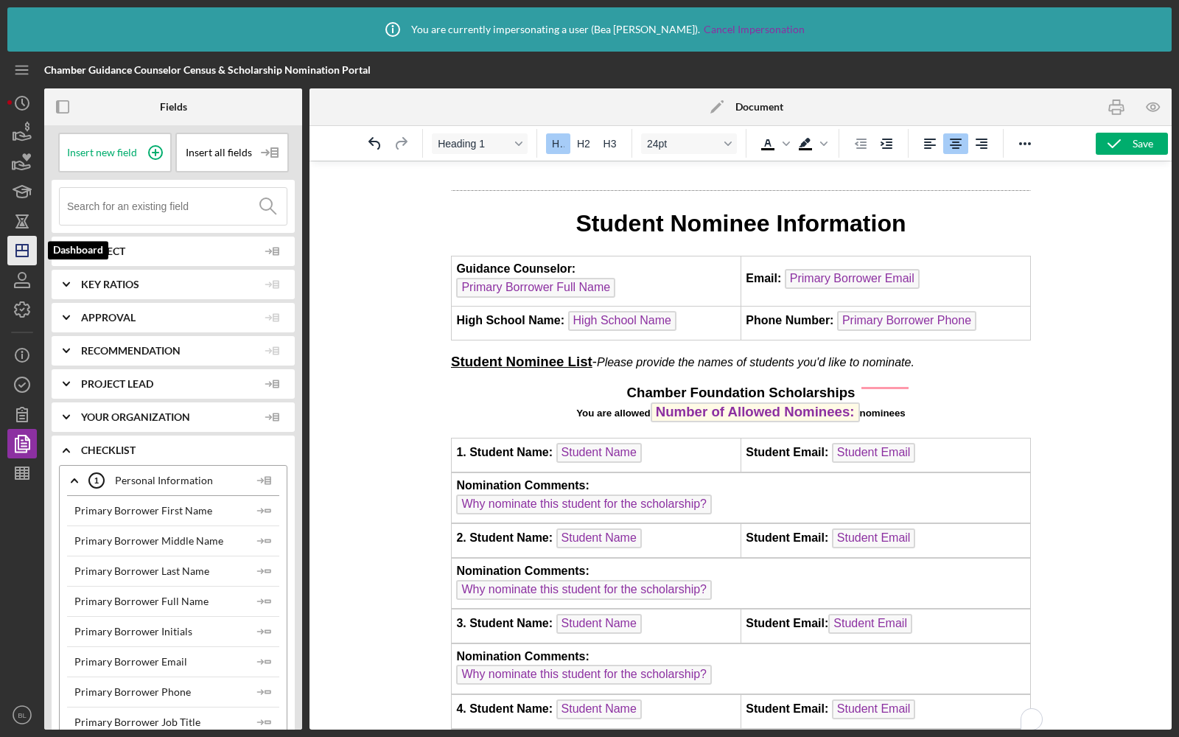
click at [23, 246] on icon "Icon/Dashboard" at bounding box center [22, 250] width 37 height 37
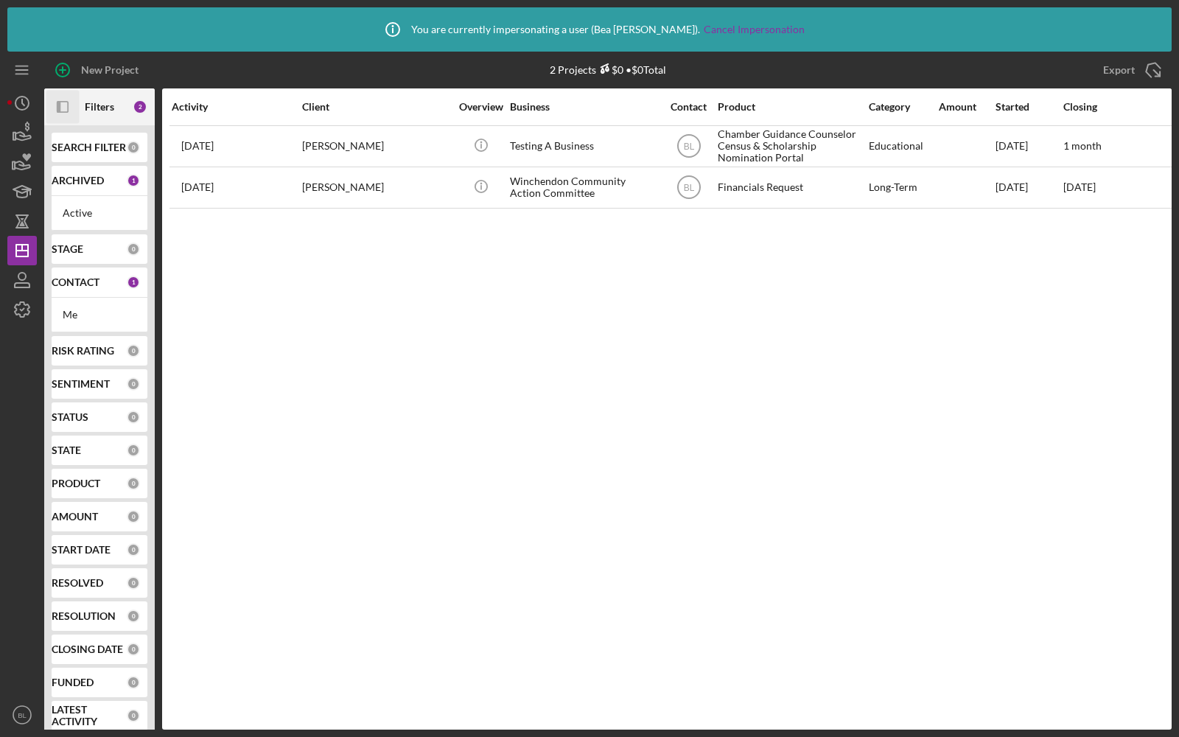
click at [54, 107] on icon "Icon/Panel Side Expand" at bounding box center [62, 107] width 33 height 33
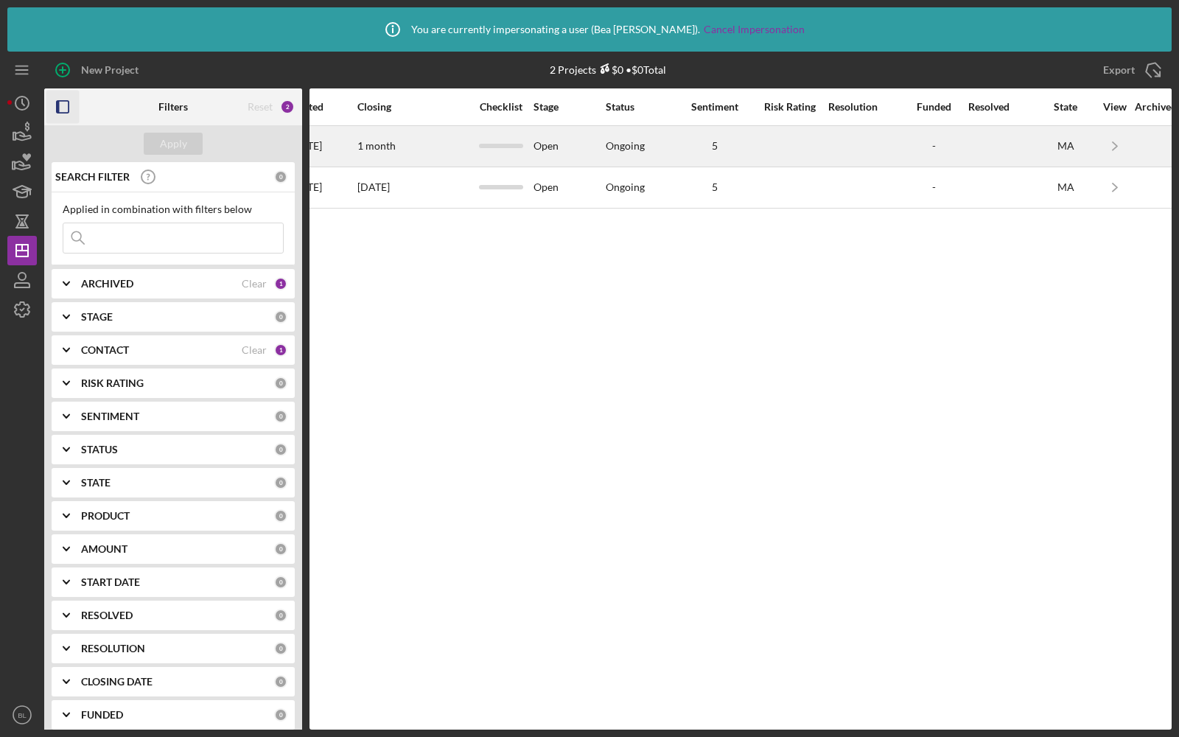
scroll to position [0, 900]
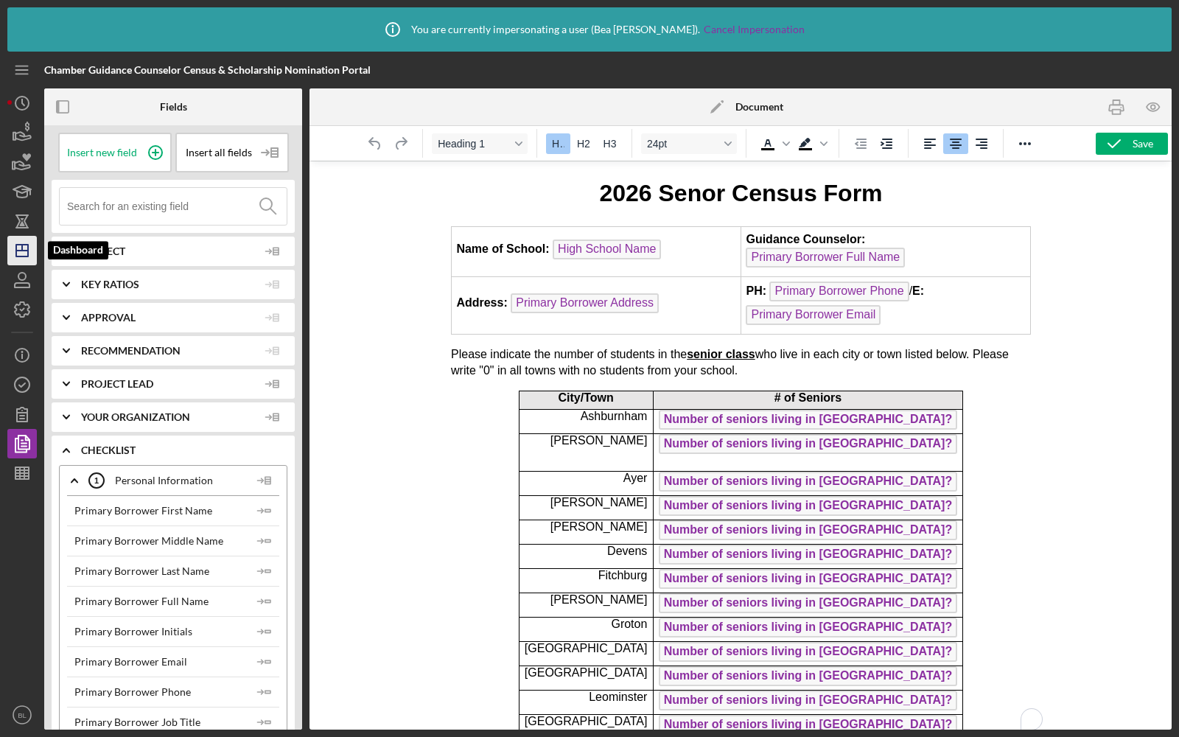
click at [18, 241] on icon "Icon/Dashboard" at bounding box center [22, 250] width 37 height 37
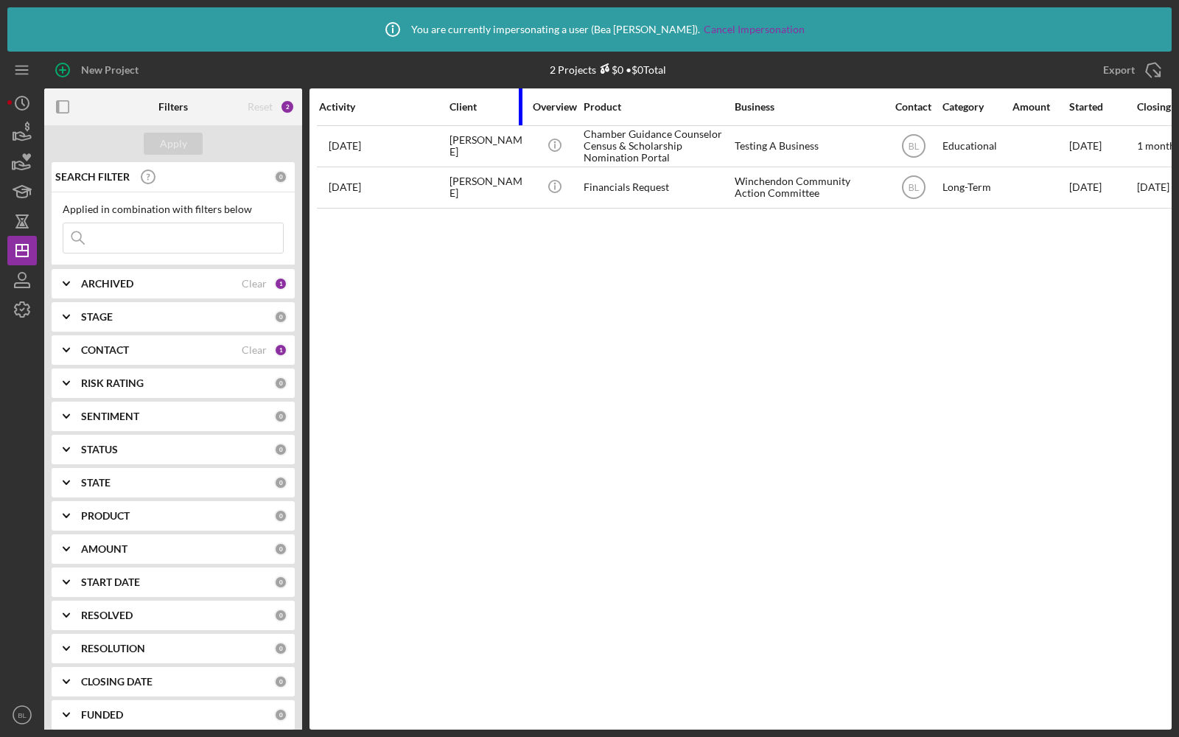
drag, startPoint x: 593, startPoint y: 109, endPoint x: 506, endPoint y: 108, distance: 87.7
click at [506, 108] on div "Client" at bounding box center [487, 106] width 74 height 35
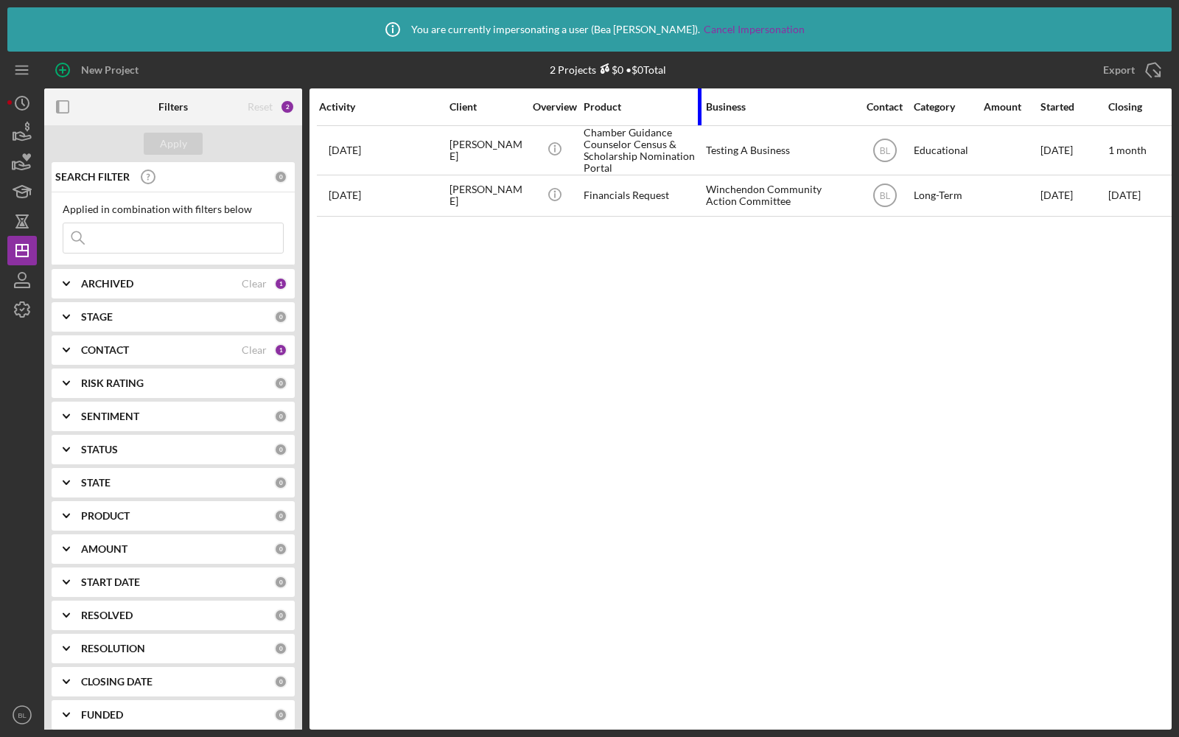
drag, startPoint x: 728, startPoint y: 98, endPoint x: 699, endPoint y: 102, distance: 29.0
click at [699, 102] on div at bounding box center [700, 106] width 4 height 37
click at [18, 79] on icon "Icon/Menu" at bounding box center [22, 70] width 33 height 33
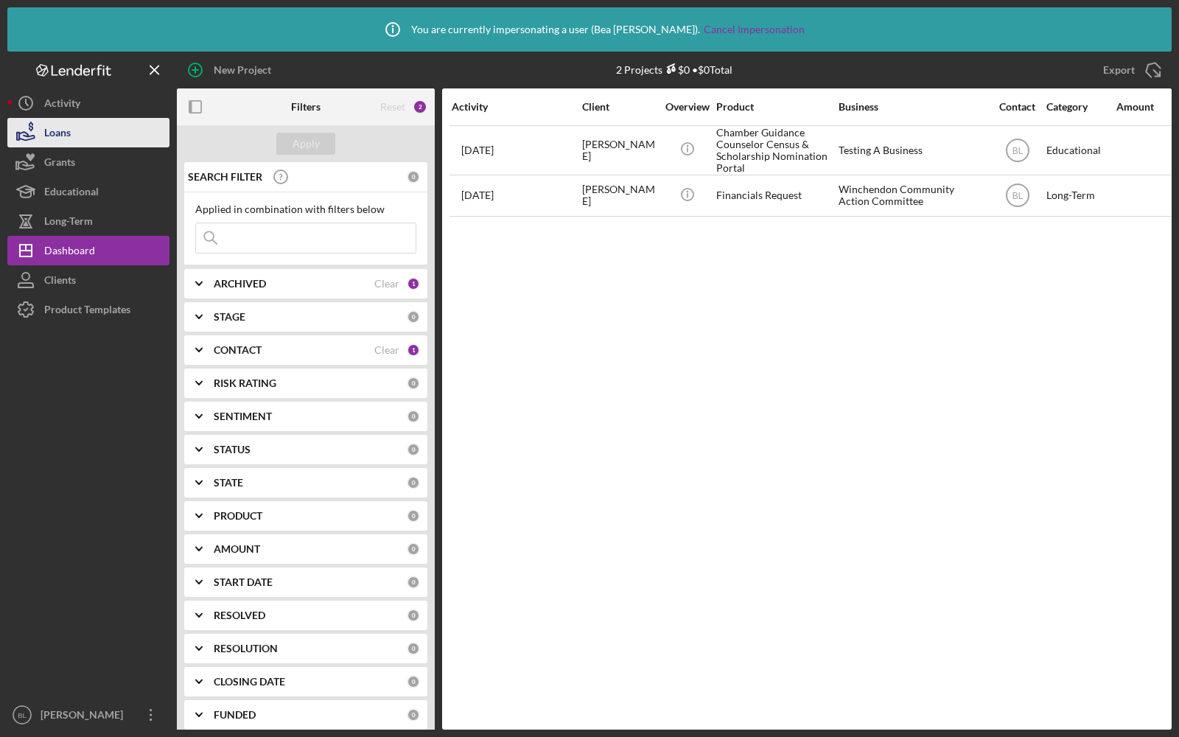
click at [56, 133] on div "Loans" at bounding box center [57, 134] width 27 height 33
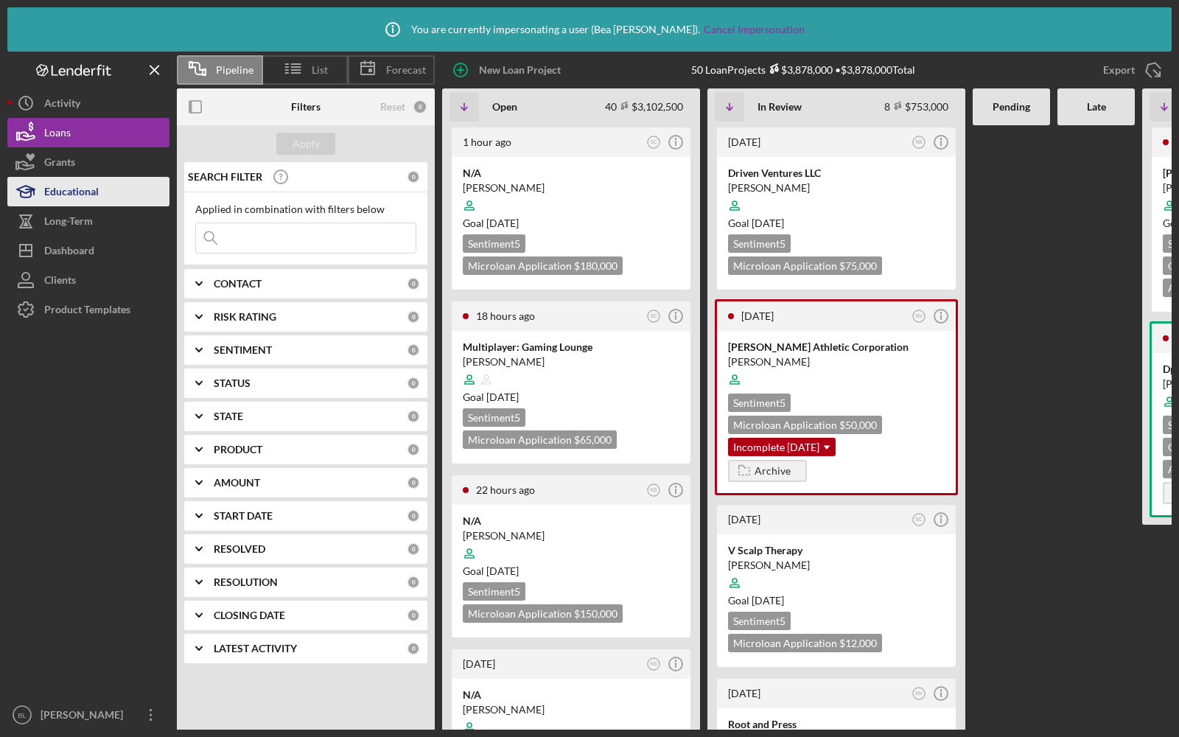
click at [105, 200] on button "Educational" at bounding box center [88, 191] width 162 height 29
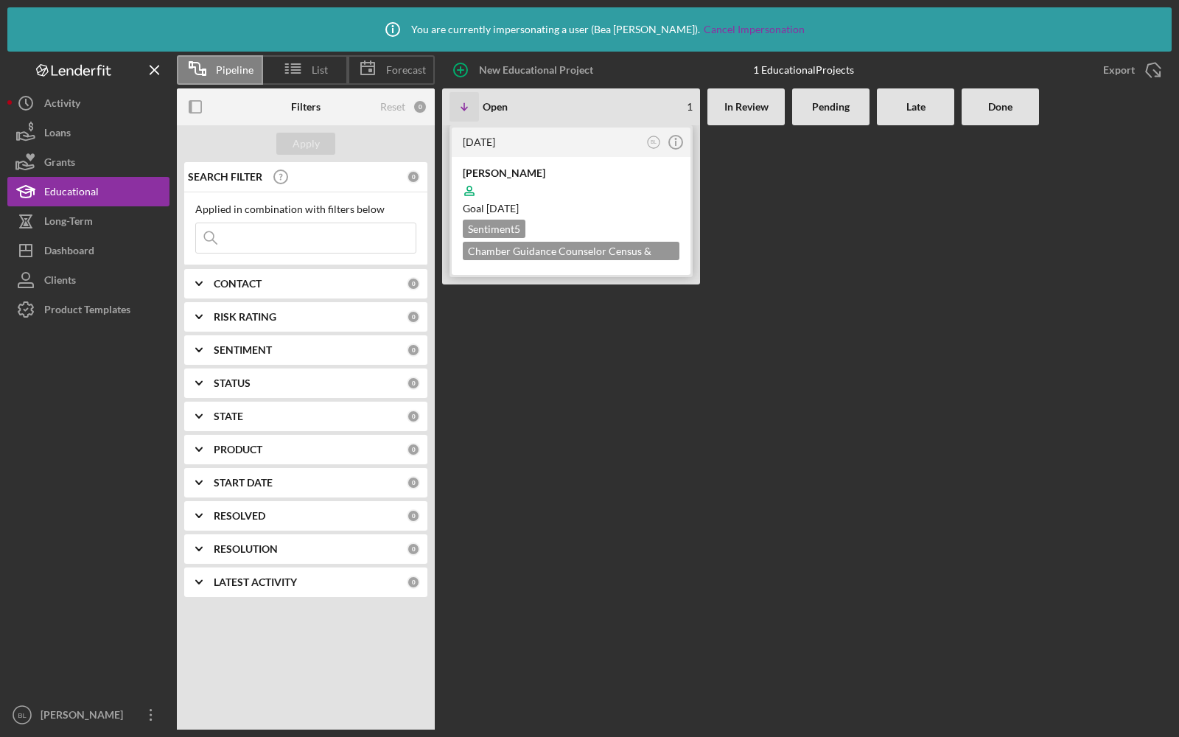
click at [608, 187] on div at bounding box center [571, 191] width 217 height 28
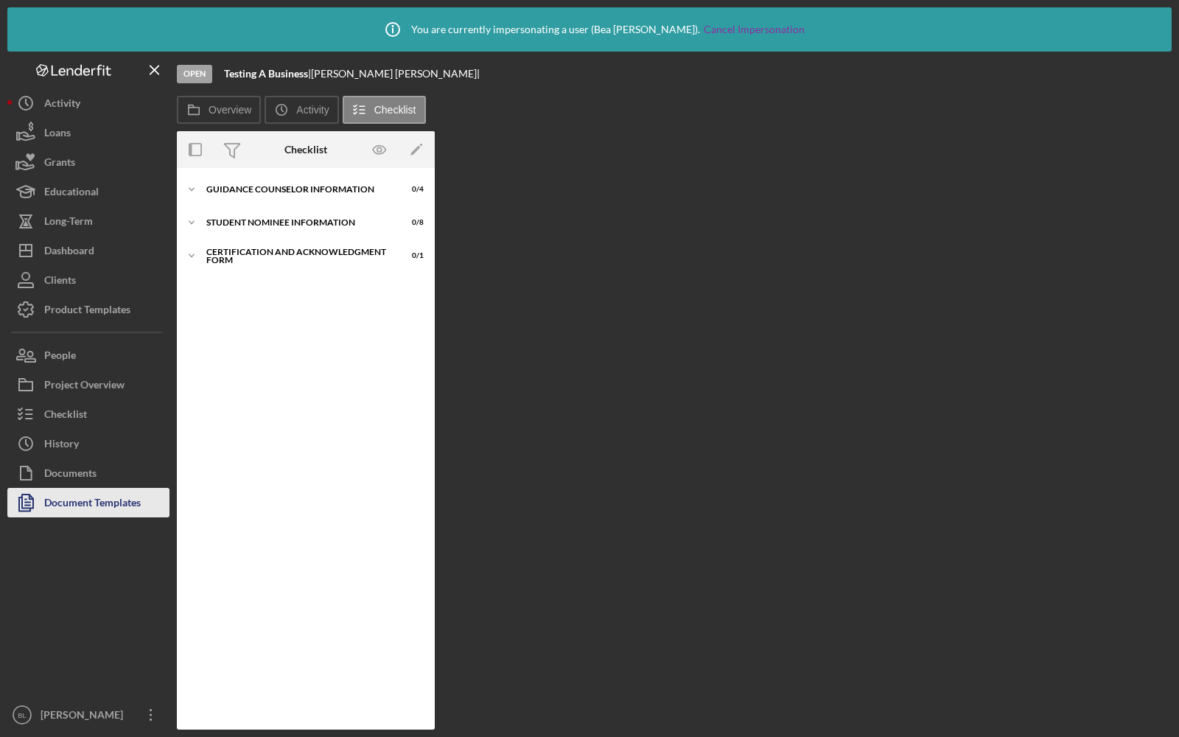
click at [91, 496] on div "Document Templates" at bounding box center [92, 504] width 97 height 33
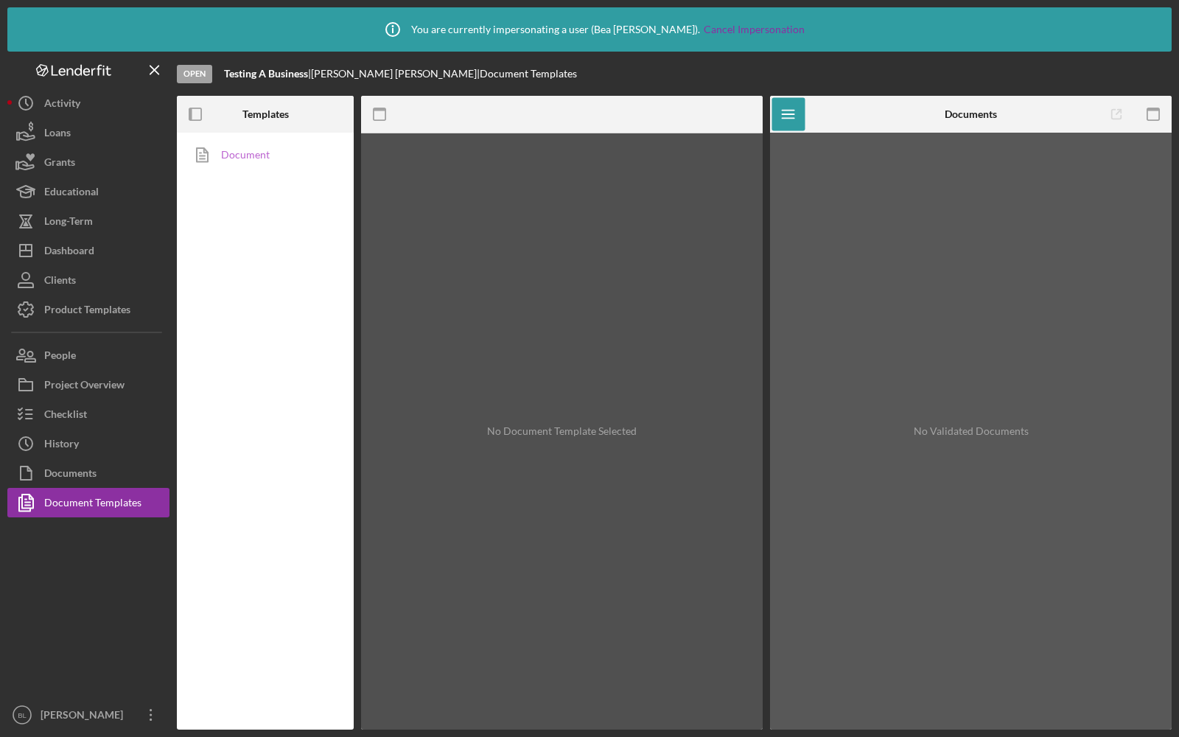
click at [238, 148] on link "Document" at bounding box center [261, 154] width 155 height 29
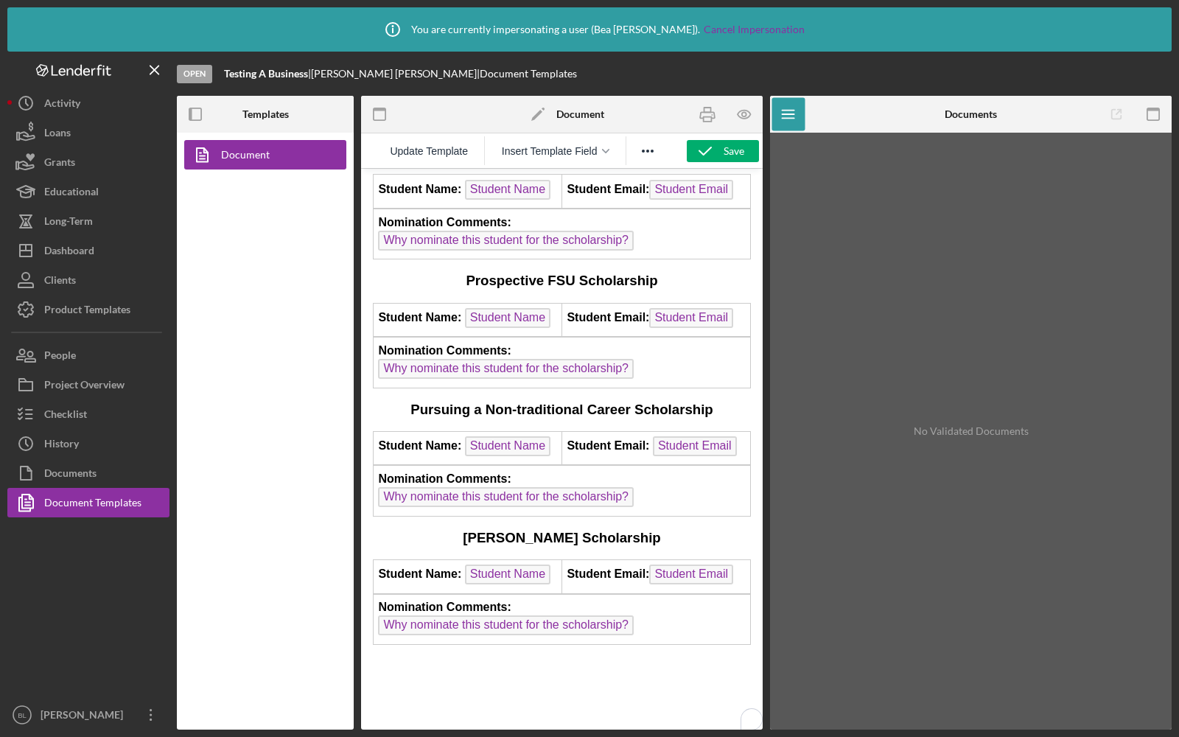
scroll to position [1589, 0]
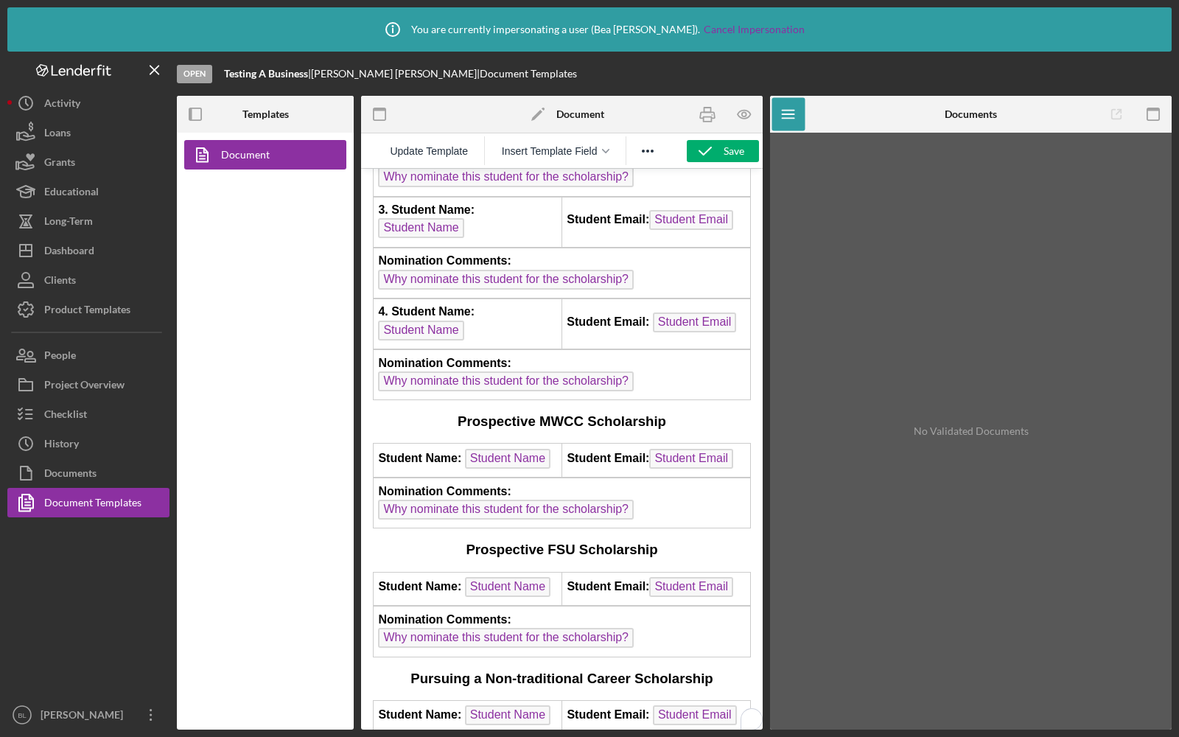
click at [407, 350] on td "Nomination Comments: Why nominate this student for the scholarship?" at bounding box center [562, 375] width 377 height 50
click at [742, 299] on td "Student Email: Student Email" at bounding box center [656, 324] width 189 height 50
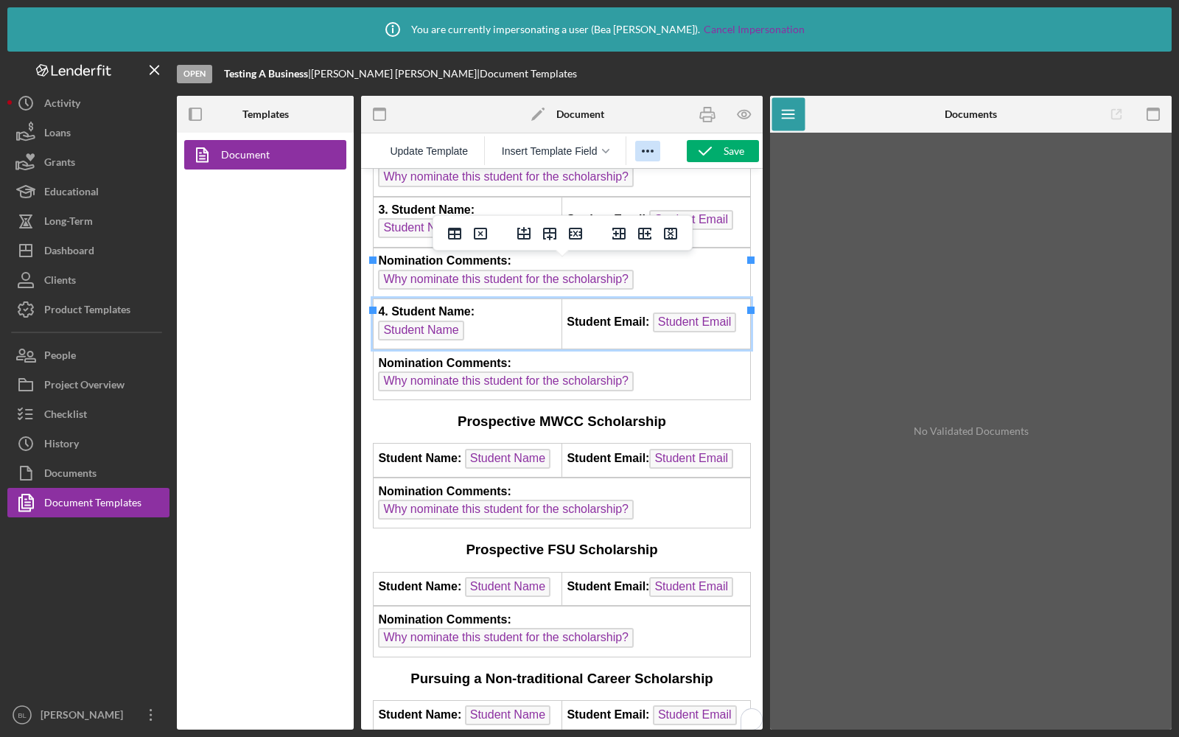
click at [647, 148] on icon "Reveal or hide additional toolbar items" at bounding box center [648, 151] width 18 height 18
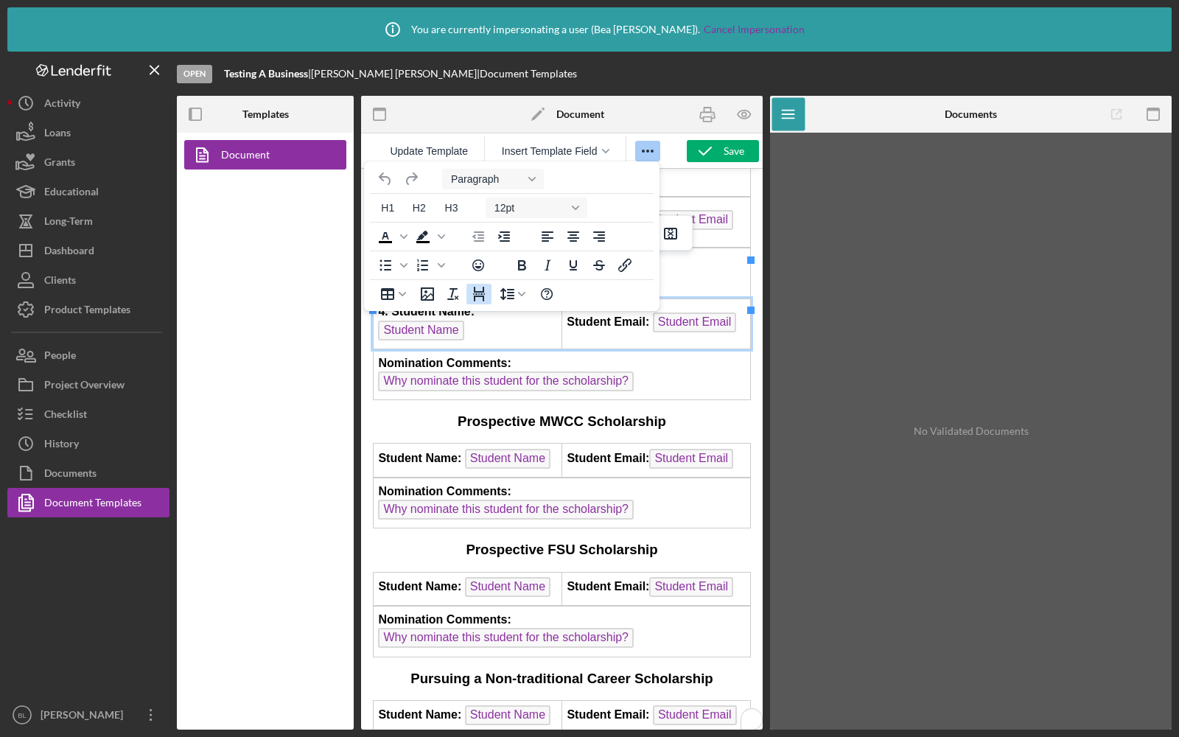
click at [472, 292] on icon "Page Break" at bounding box center [479, 294] width 18 height 18
click at [648, 147] on icon "Reveal or hide additional toolbar items" at bounding box center [648, 151] width 18 height 18
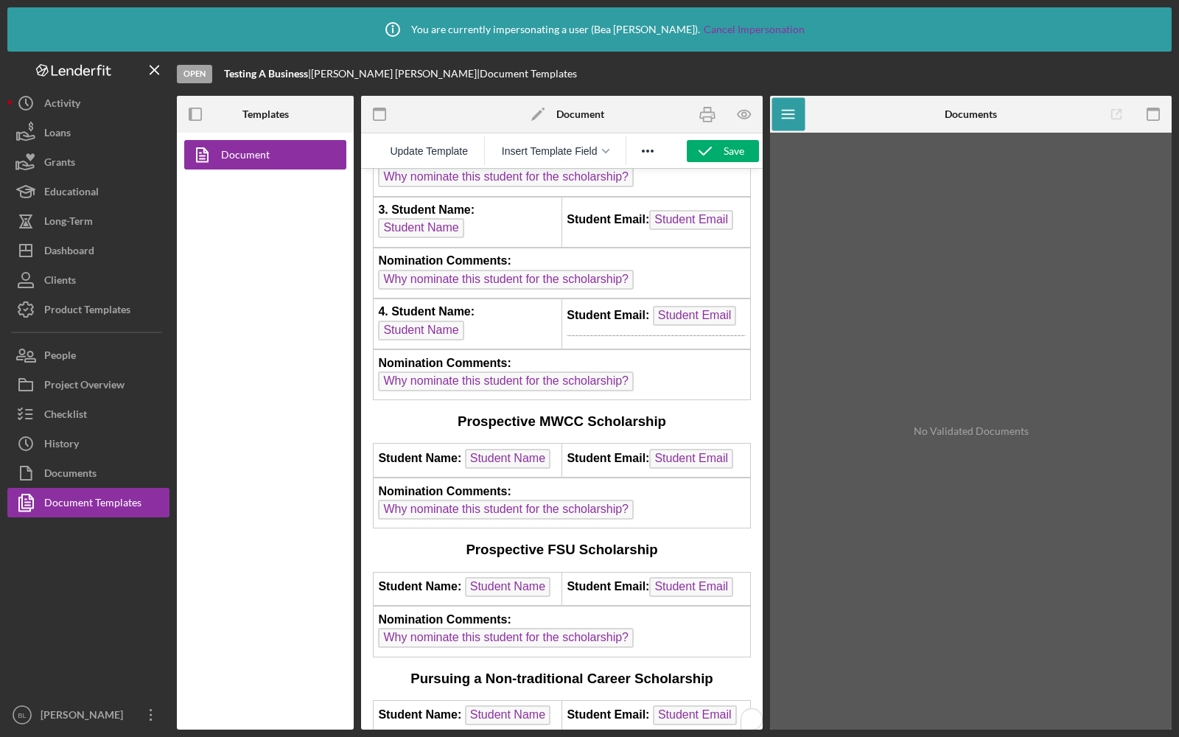
click at [590, 299] on td "Student Email: Student Email" at bounding box center [656, 324] width 189 height 50
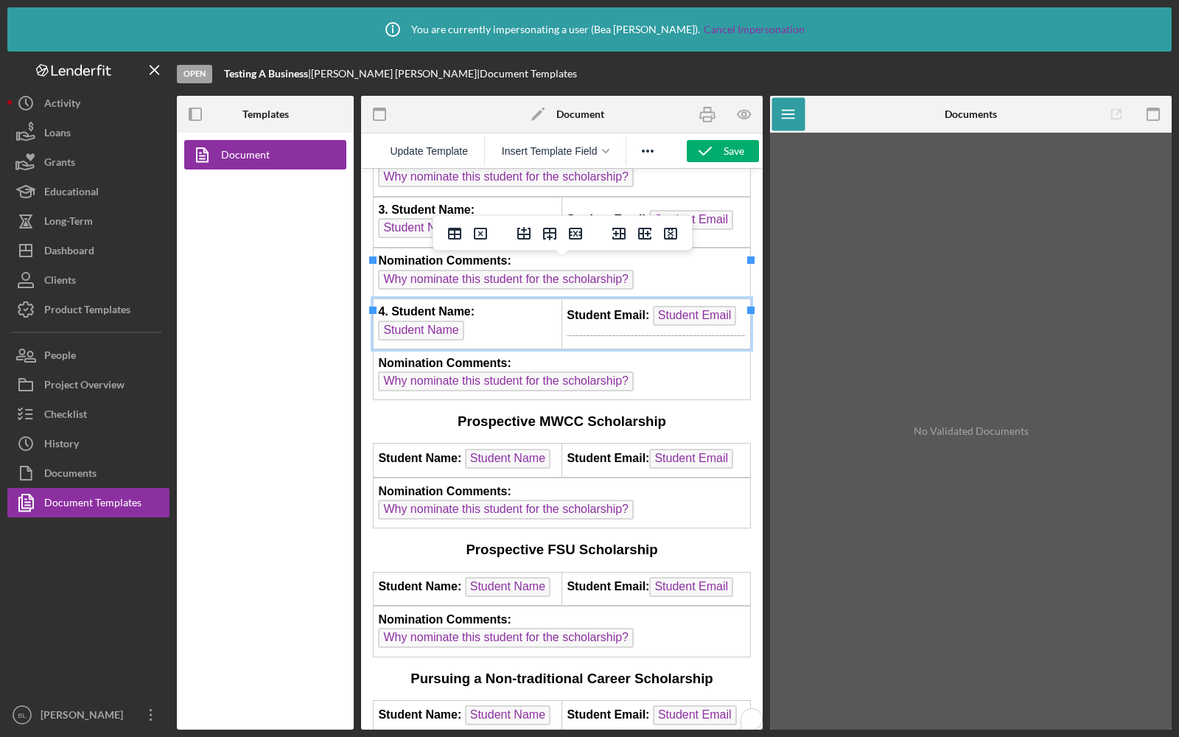
click at [663, 299] on td "Student Email: Student Email" at bounding box center [656, 324] width 189 height 50
click at [661, 350] on td "Nomination Comments: Why nominate this student for the scholarship?" at bounding box center [562, 375] width 377 height 50
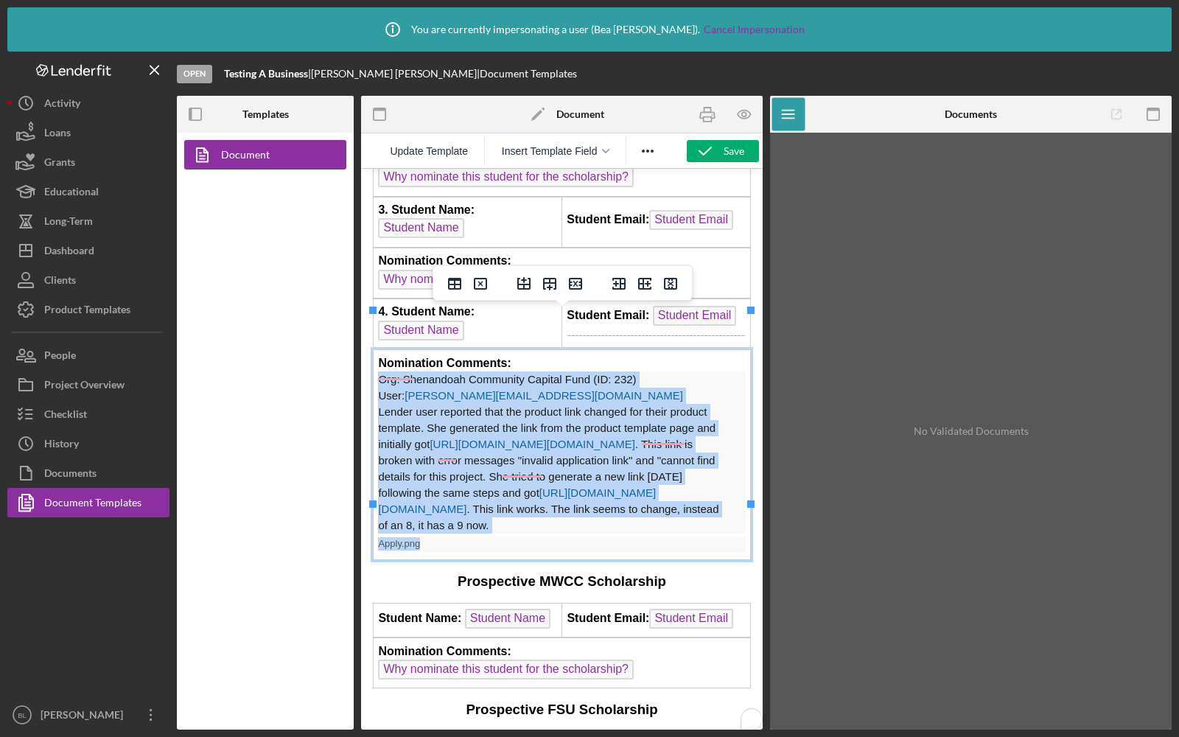
drag, startPoint x: 436, startPoint y: 490, endPoint x: 377, endPoint y: 341, distance: 160.6
click at [377, 350] on td "Nomination Comments: Org: Shenandoah Community Capital Fund (ID: 232) User: chr…" at bounding box center [562, 455] width 377 height 210
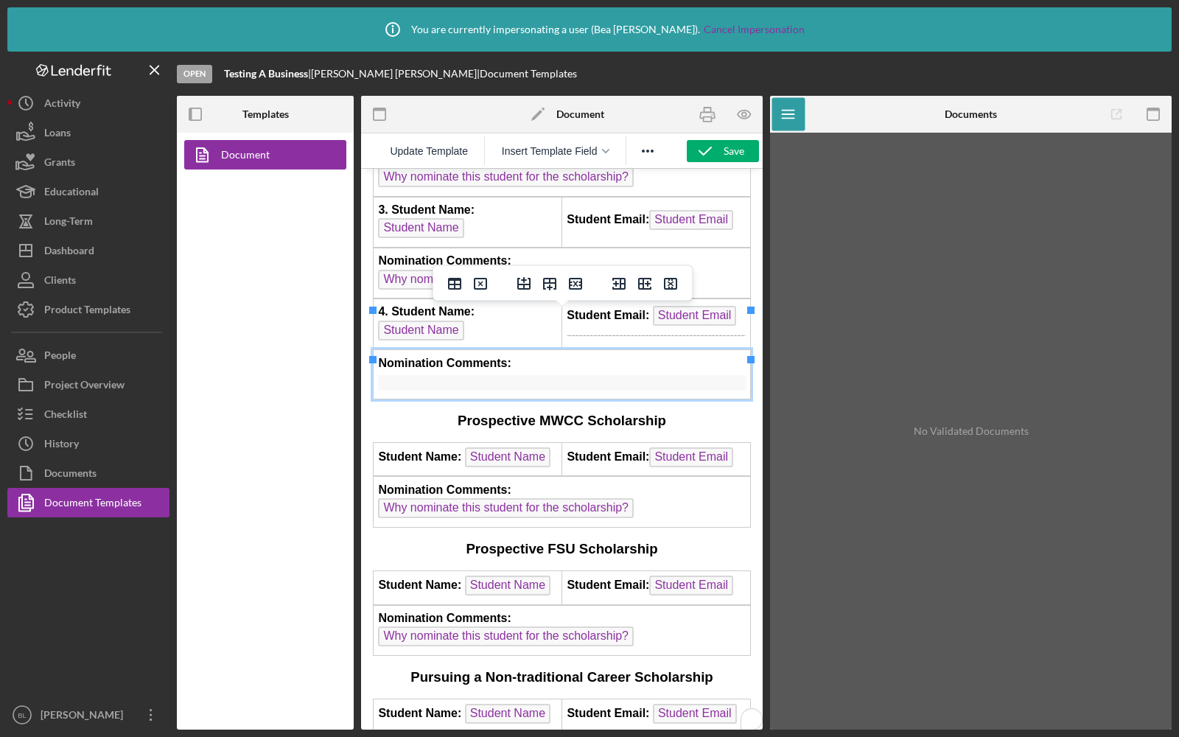
click at [493, 375] on div "To enrich screen reader interactions, please activate Accessibility in Grammarl…" at bounding box center [561, 382] width 367 height 15
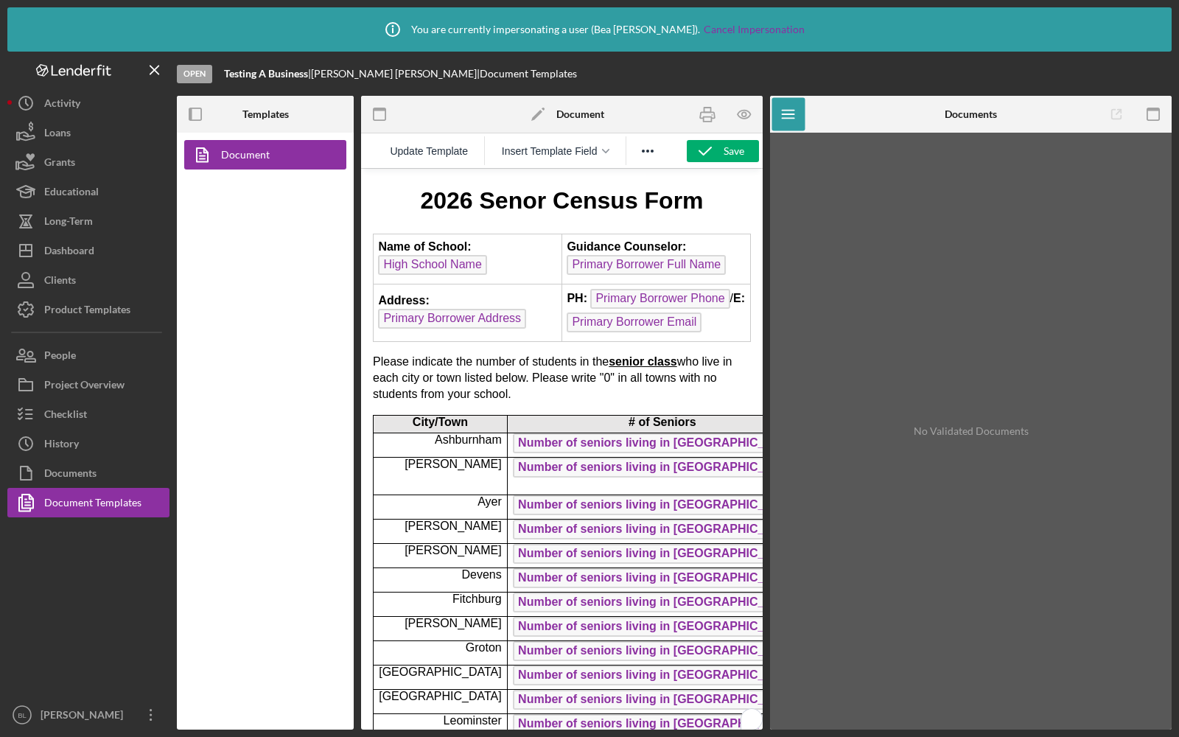
scroll to position [0, 0]
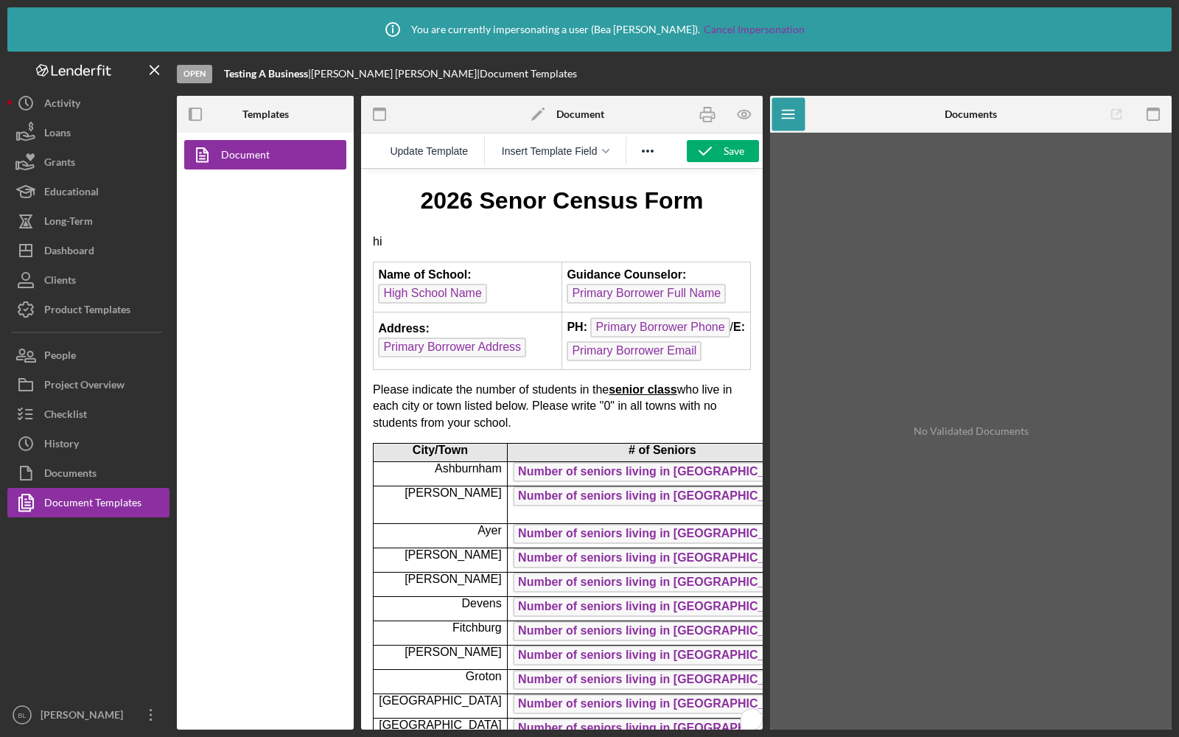
drag, startPoint x: 388, startPoint y: 250, endPoint x: 365, endPoint y: 245, distance: 24.1
click at [386, 245] on p "hi" at bounding box center [562, 242] width 378 height 16
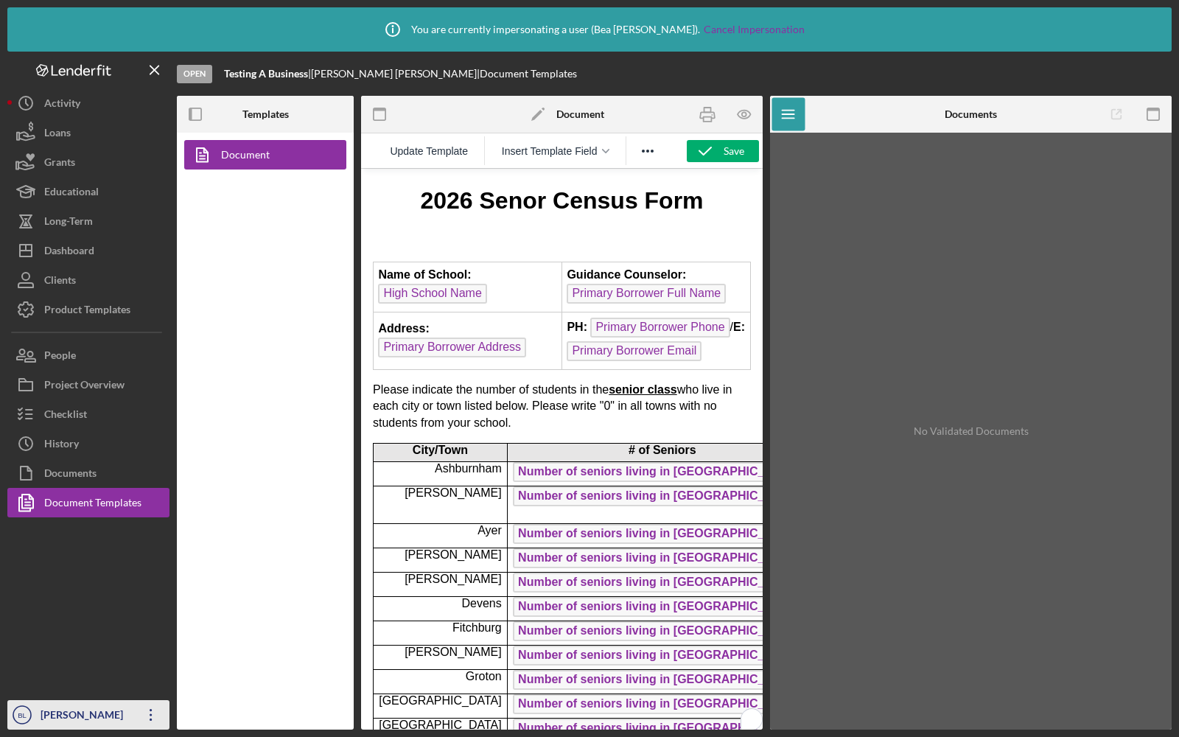
click at [30, 714] on circle "button" at bounding box center [22, 715] width 18 height 18
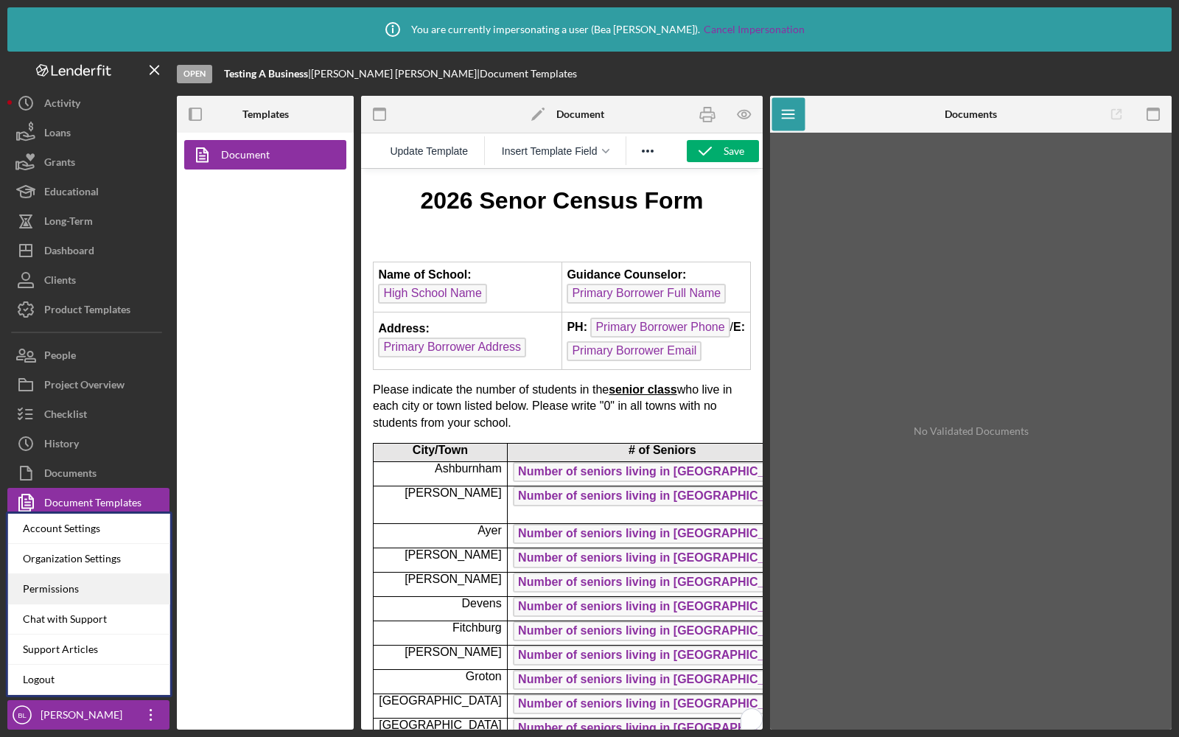
click at [49, 591] on div "Permissions" at bounding box center [89, 589] width 162 height 30
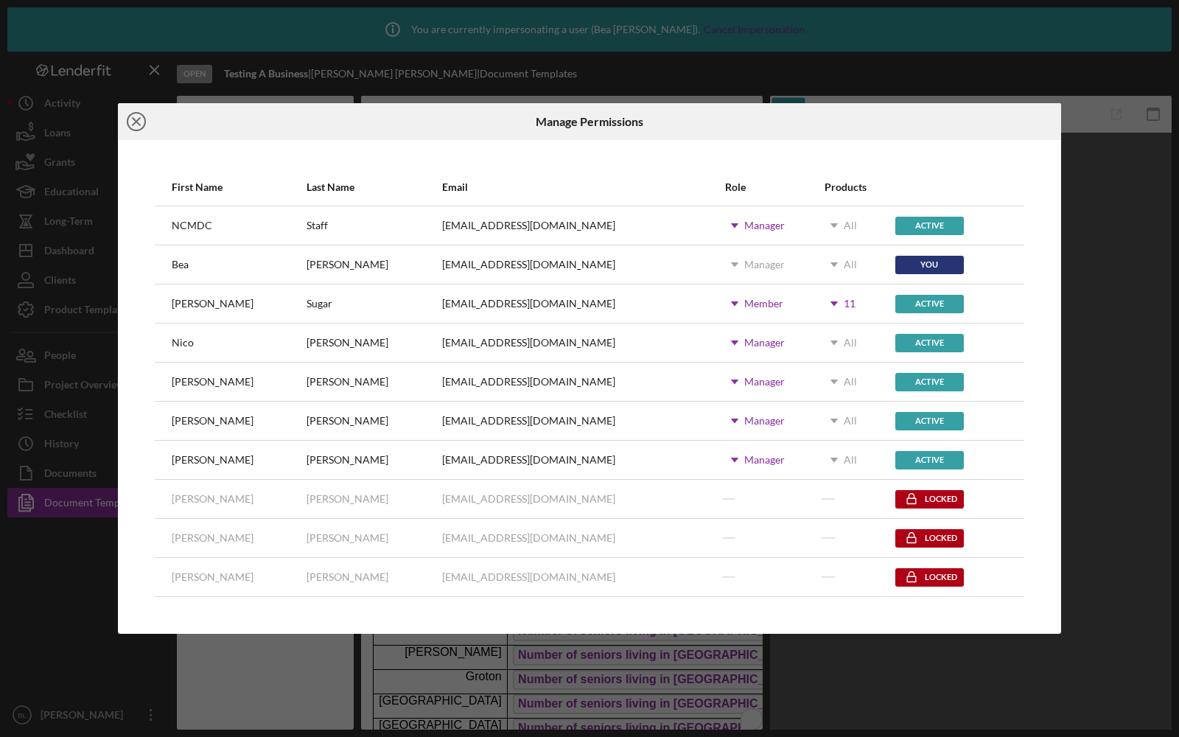
click at [137, 125] on icon "Icon/Close" at bounding box center [136, 121] width 37 height 37
